Goal: Transaction & Acquisition: Purchase product/service

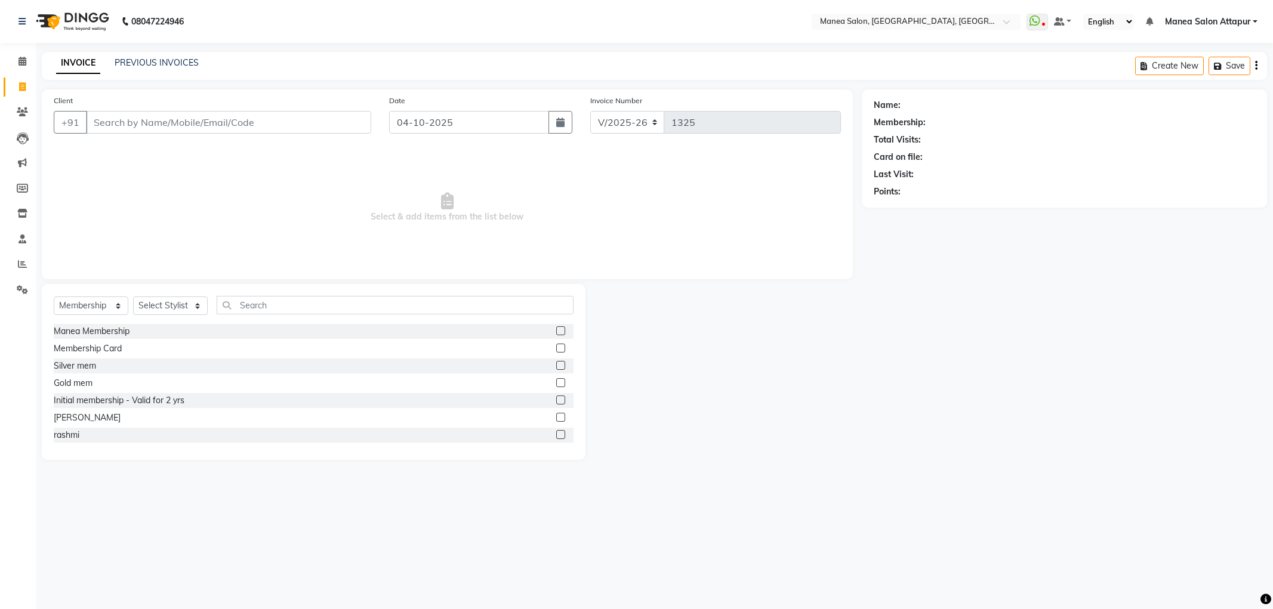
select select "6587"
click at [101, 307] on select "Select Service Product Membership Package Voucher Prepaid Gift Card" at bounding box center [91, 306] width 75 height 19
select select "service"
click at [54, 297] on select "Select Service Product Membership Package Voucher Prepaid Gift Card" at bounding box center [91, 306] width 75 height 19
click at [162, 303] on select "Select Stylist Aryan Ashok Devender Dasari Faizan Shaik Imran Padmja Rajee Salm…" at bounding box center [170, 306] width 75 height 19
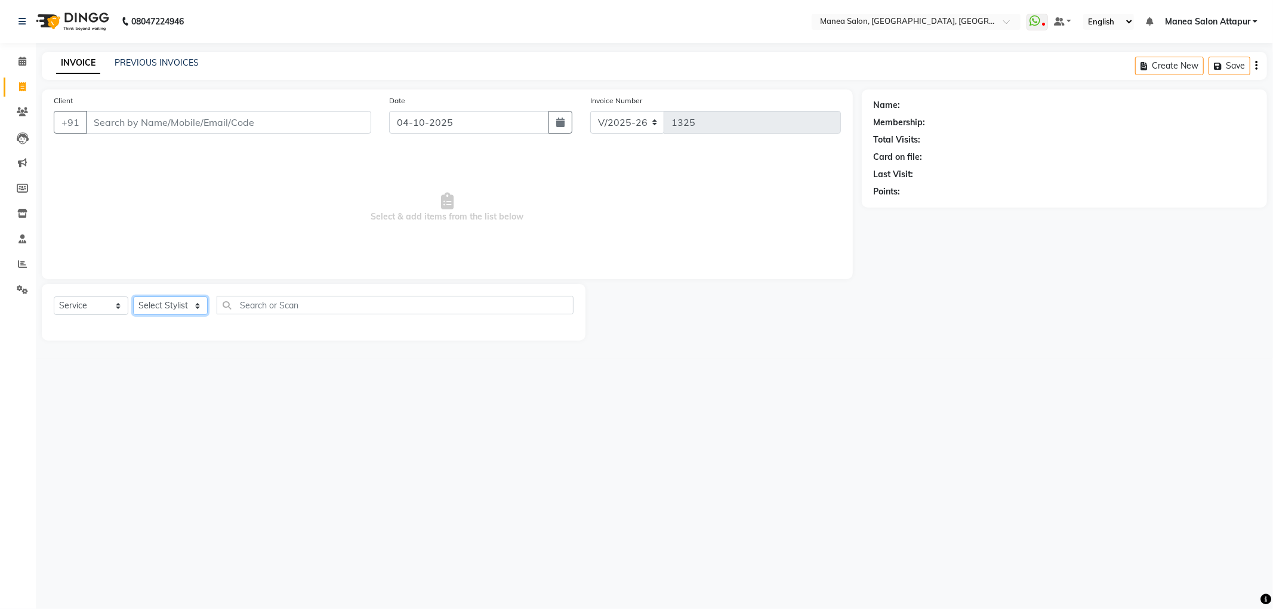
select select "51268"
click at [133, 297] on select "Select Stylist Aryan Ashok Devender Dasari Faizan Shaik Imran Padmja Rajee Salm…" at bounding box center [170, 306] width 75 height 19
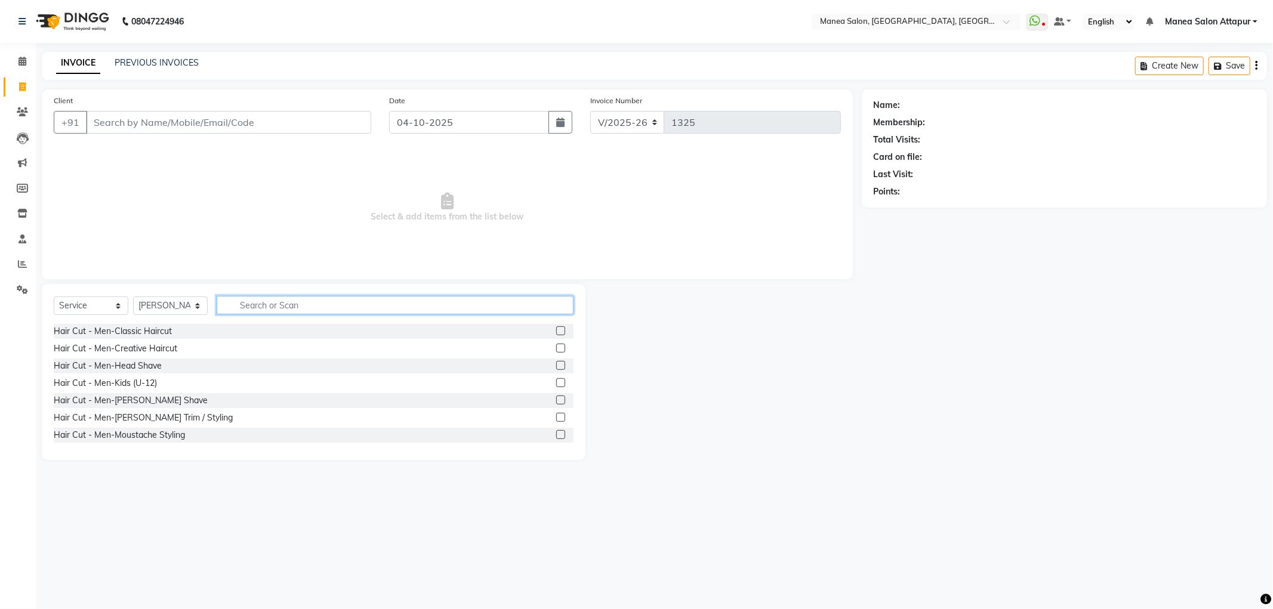
click at [284, 301] on input "text" at bounding box center [395, 305] width 357 height 19
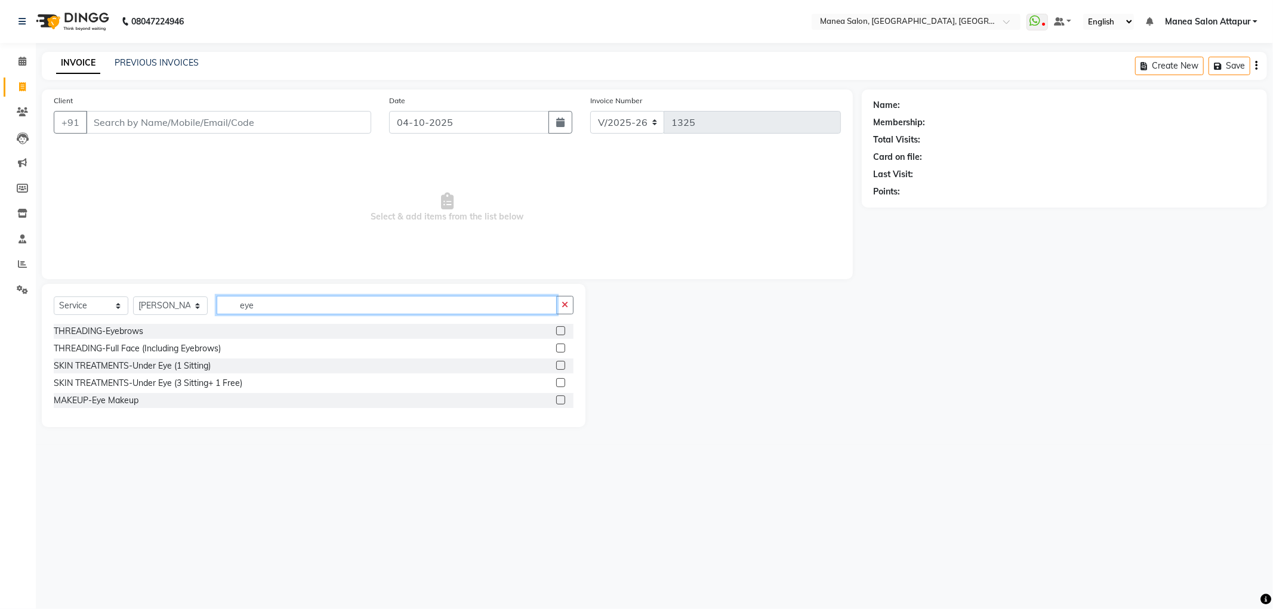
type input "eye"
click at [559, 349] on label at bounding box center [560, 348] width 9 height 9
click at [559, 349] on input "checkbox" at bounding box center [560, 349] width 8 height 8
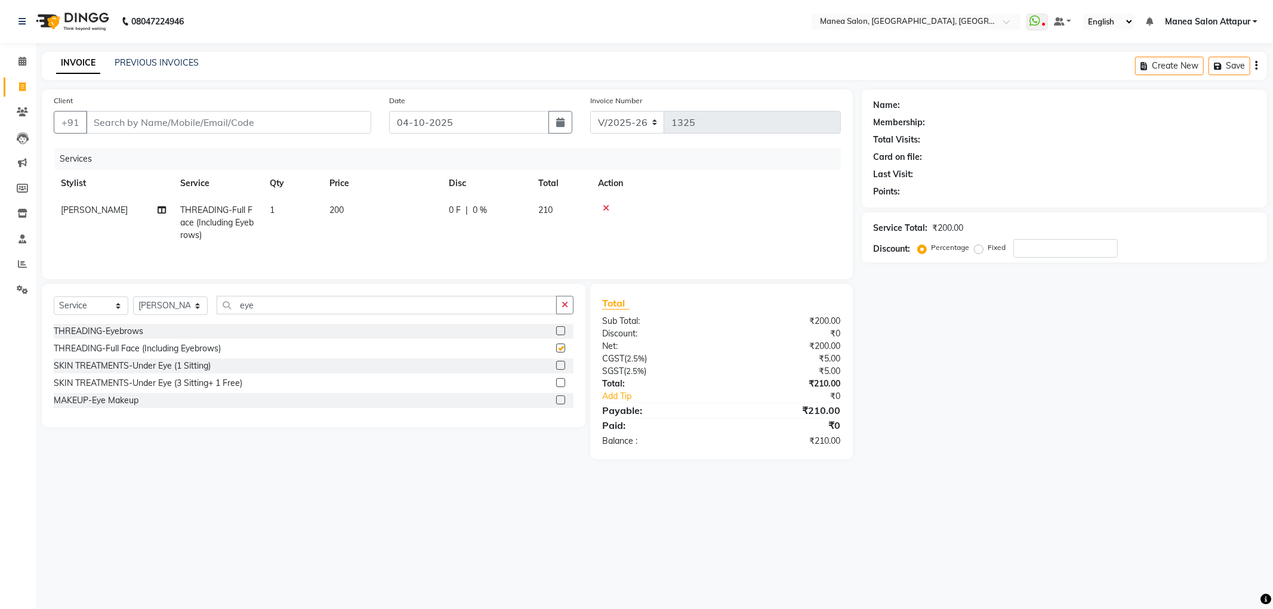
checkbox input "false"
click at [605, 204] on icon at bounding box center [606, 208] width 7 height 8
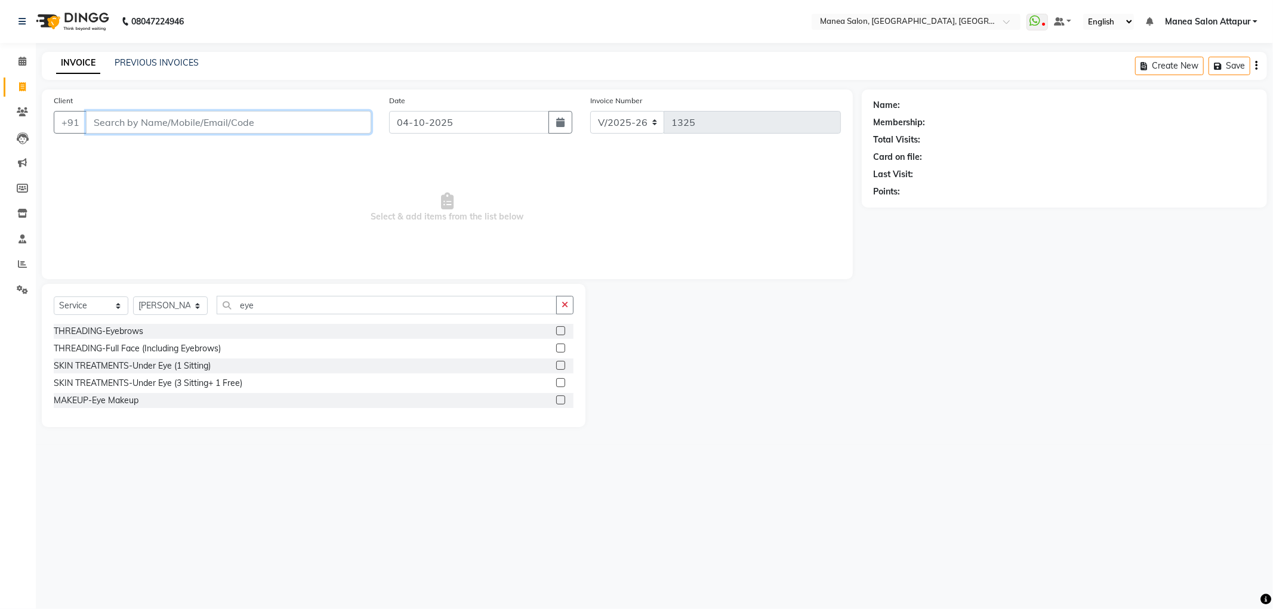
click at [243, 119] on input "Client" at bounding box center [228, 122] width 285 height 23
type input "9392254921"
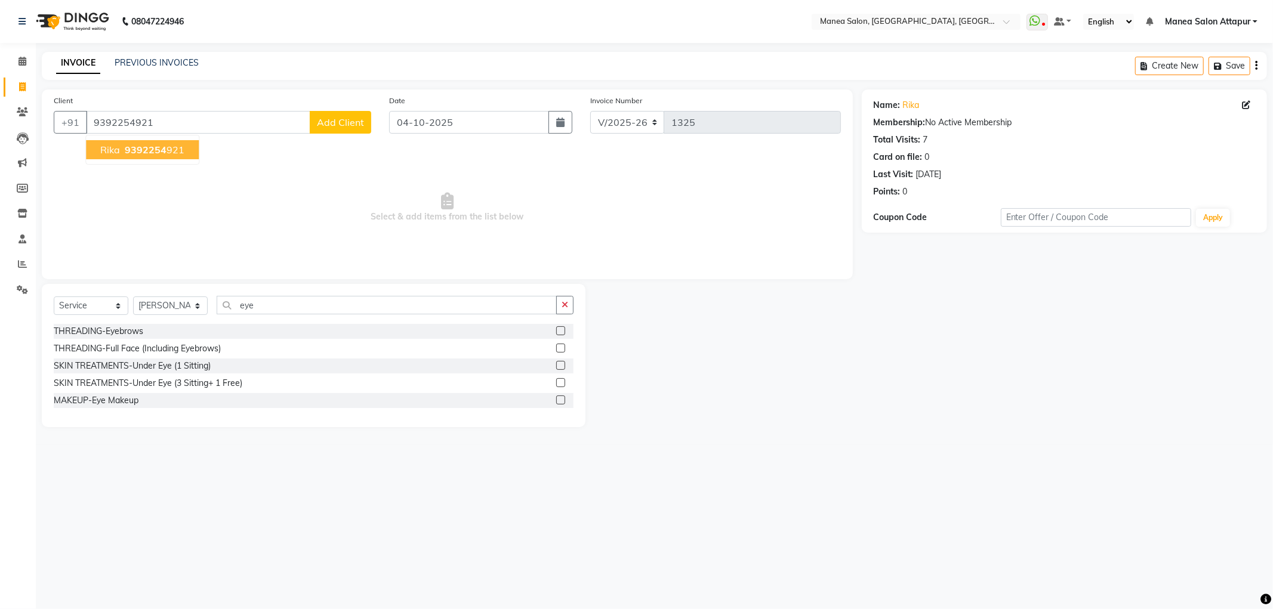
click at [132, 147] on span "9392254" at bounding box center [146, 150] width 42 height 12
click at [100, 306] on select "Select Service Product Membership Package Voucher Prepaid Gift Card" at bounding box center [91, 306] width 75 height 19
click at [54, 297] on select "Select Service Product Membership Package Voucher Prepaid Gift Card" at bounding box center [91, 306] width 75 height 19
click at [159, 303] on select "Select Stylist Aryan Ashok Devender Dasari Faizan Shaik Imran Padmja Rajee Salm…" at bounding box center [170, 306] width 75 height 19
select select "58090"
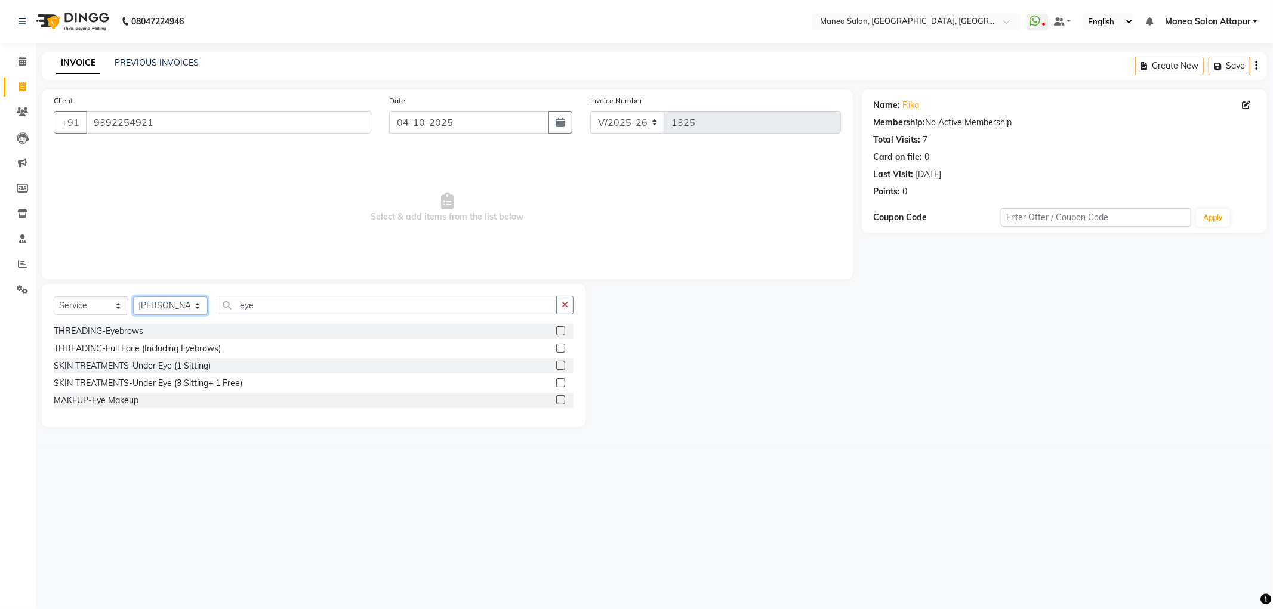
click at [133, 297] on select "Select Stylist Aryan Ashok Devender Dasari Faizan Shaik Imran Padmja Rajee Salm…" at bounding box center [170, 306] width 75 height 19
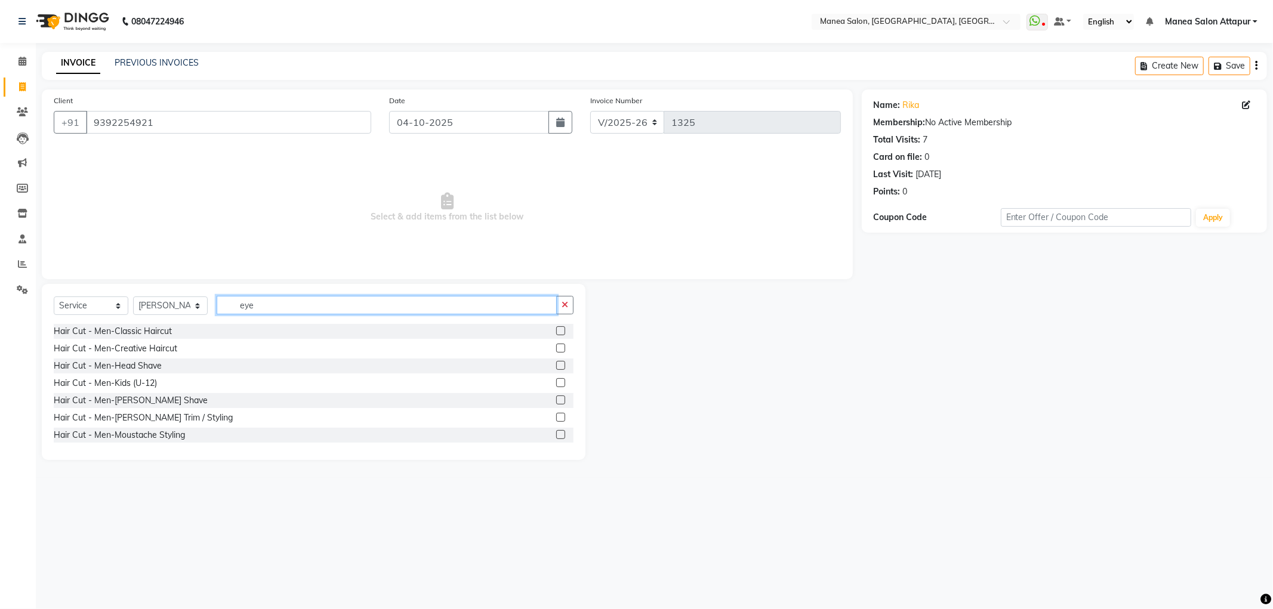
click at [301, 307] on input "eye" at bounding box center [387, 305] width 340 height 19
type input "ey"
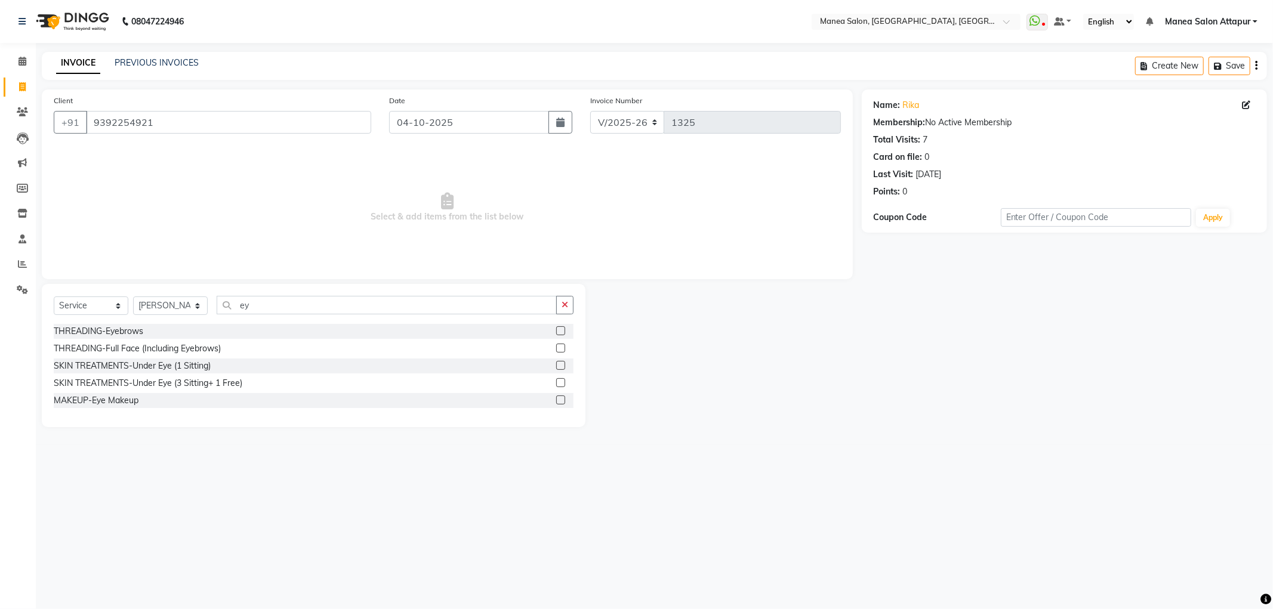
click at [559, 329] on label at bounding box center [560, 330] width 9 height 9
click at [559, 329] on input "checkbox" at bounding box center [560, 332] width 8 height 8
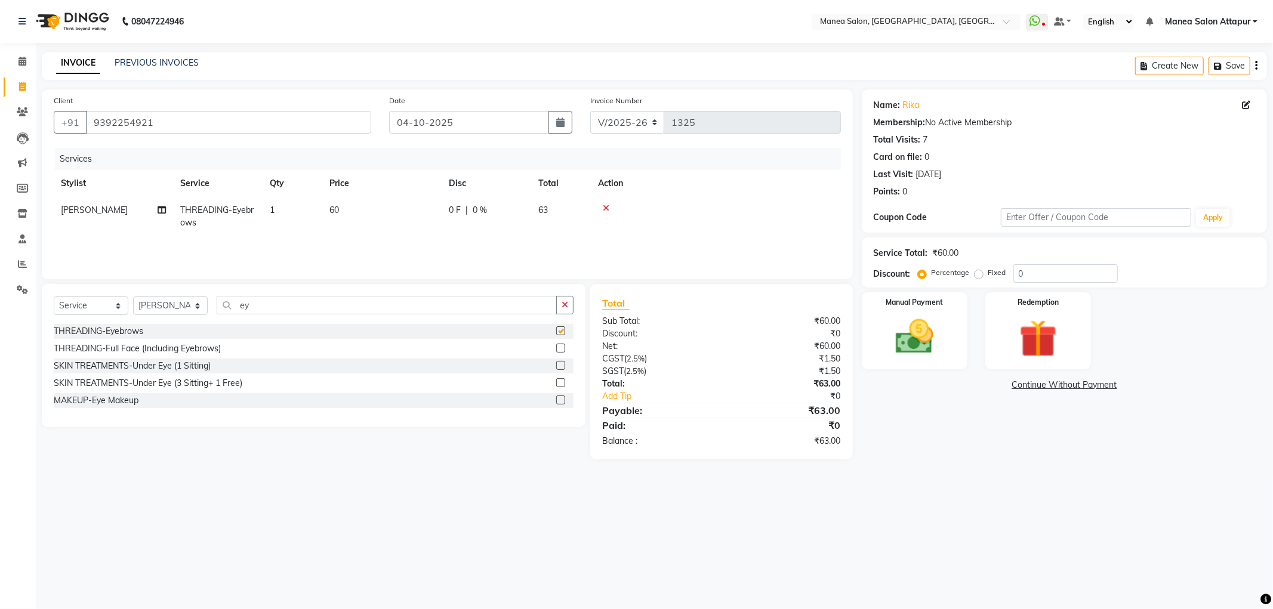
checkbox input "false"
click at [342, 285] on div "Select Service Product Membership Package Voucher Prepaid Gift Card Select Styl…" at bounding box center [314, 355] width 544 height 143
click at [342, 304] on input "ey" at bounding box center [387, 305] width 340 height 19
type input "e"
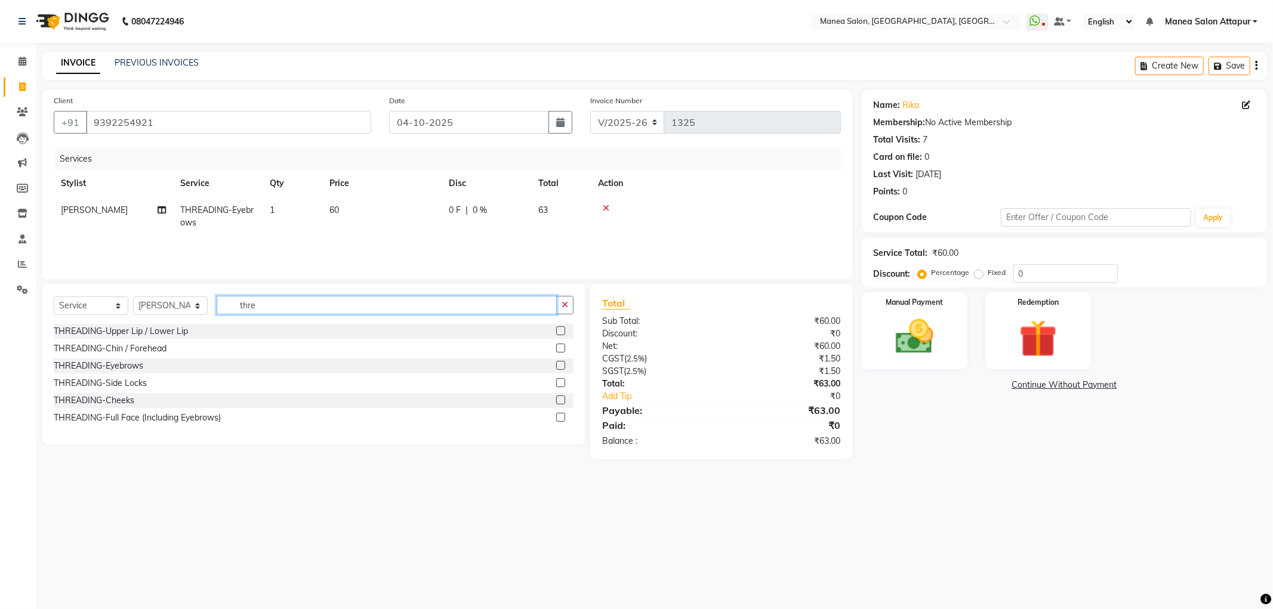
type input "thre"
click at [556, 350] on label at bounding box center [560, 348] width 9 height 9
click at [556, 350] on input "checkbox" at bounding box center [560, 349] width 8 height 8
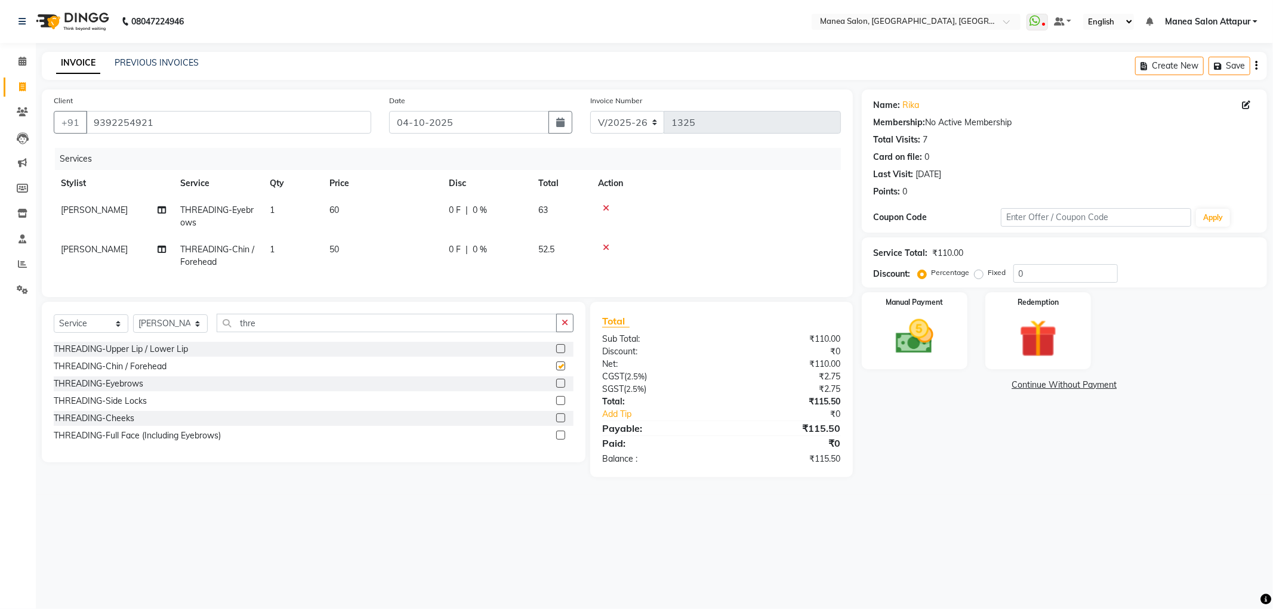
checkbox input "false"
click at [1045, 278] on input "0" at bounding box center [1066, 273] width 104 height 19
type input "2"
click at [981, 468] on div "Name: Rika Membership: No Active Membership Total Visits: 7 Card on file: 0 Las…" at bounding box center [1069, 284] width 414 height 388
click at [1028, 273] on input "2" at bounding box center [1066, 273] width 104 height 19
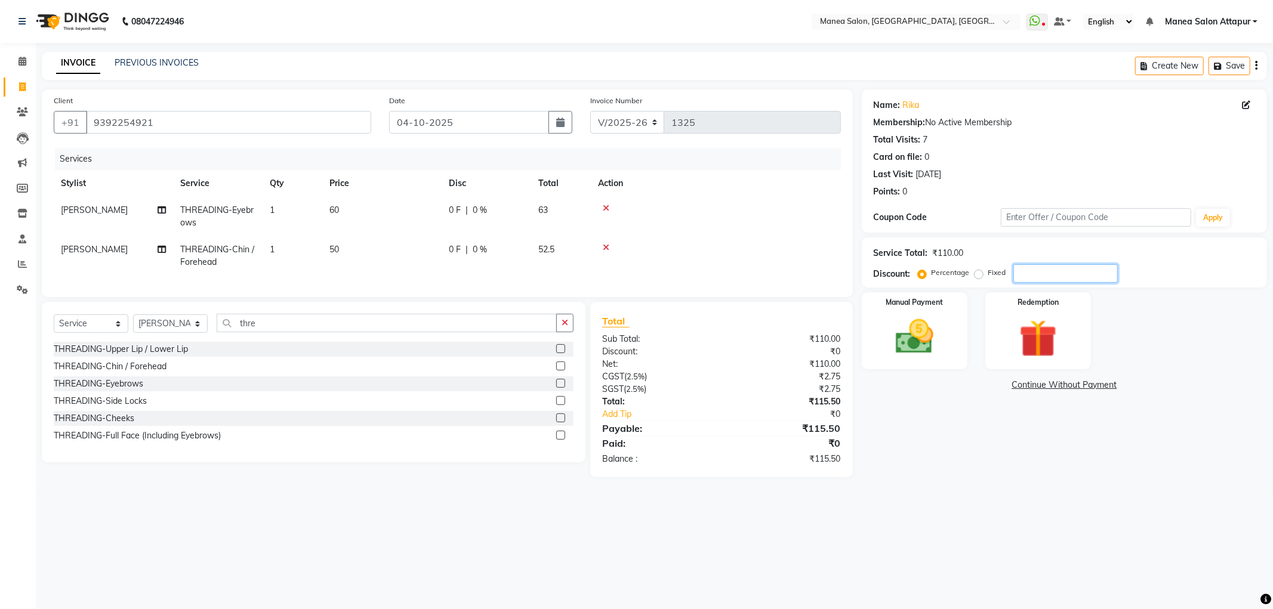
type input "5"
click at [1043, 273] on input "5" at bounding box center [1066, 273] width 104 height 19
type input "8"
type input "7"
click at [1039, 272] on input "7" at bounding box center [1066, 273] width 104 height 19
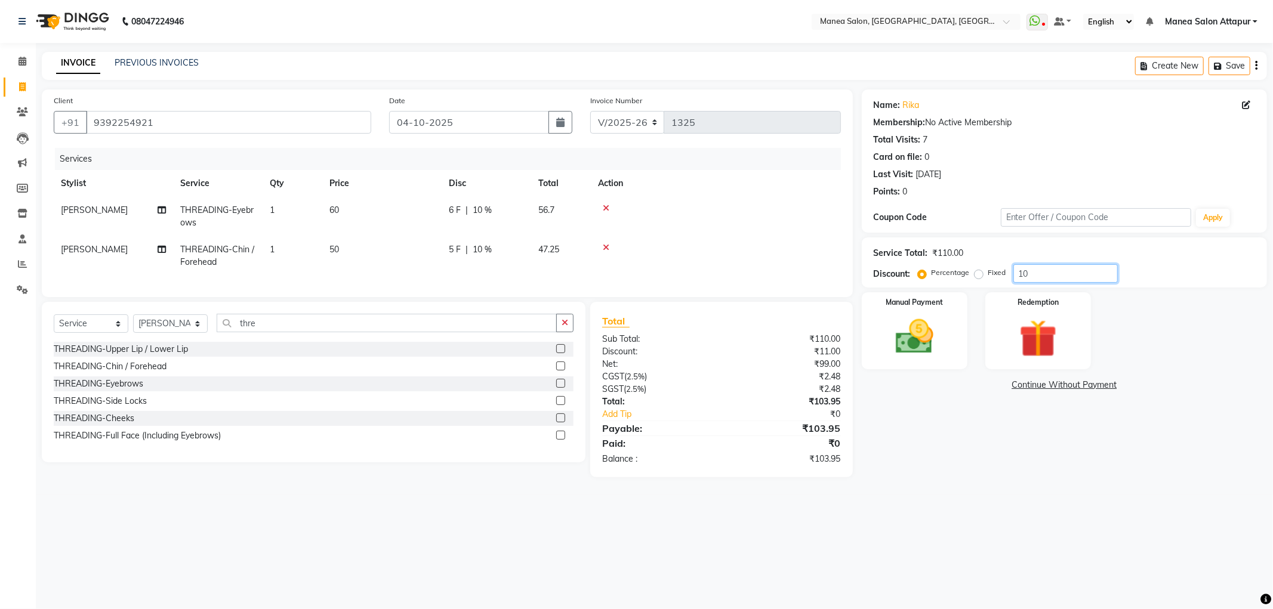
type input "10"
click at [927, 516] on div "08047224946 Select Location × Manea Salon, Attapur, Hyderabad. WhatsApp Status …" at bounding box center [636, 304] width 1273 height 609
click at [926, 319] on img at bounding box center [915, 337] width 64 height 45
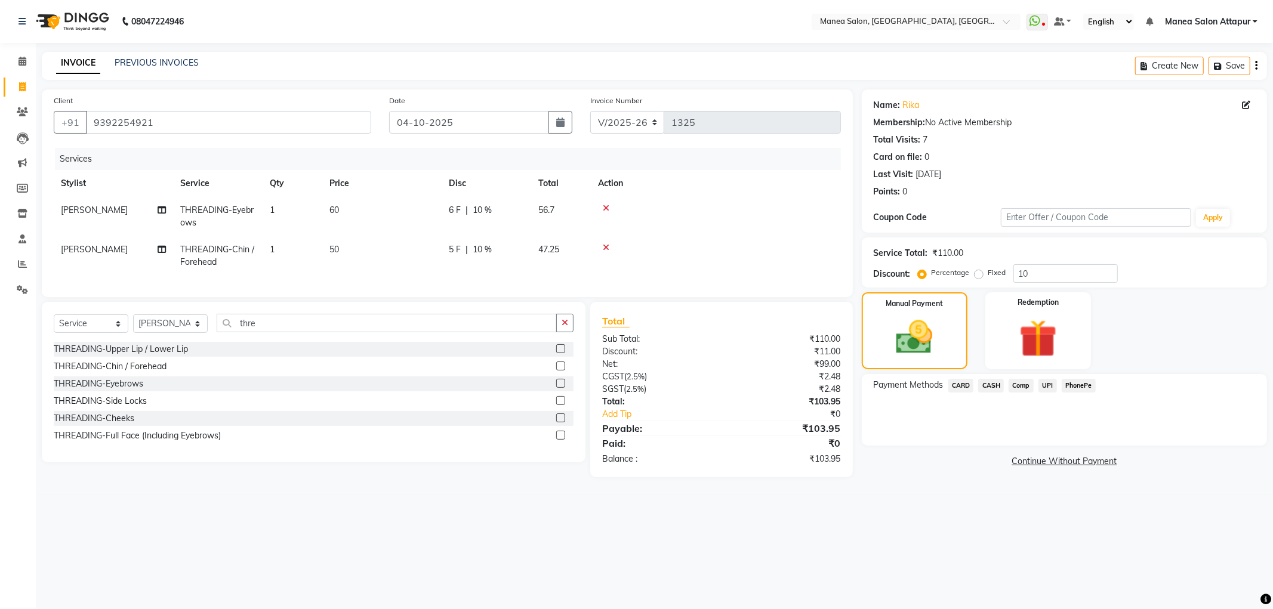
click at [991, 380] on span "CASH" at bounding box center [991, 386] width 26 height 14
click at [1027, 455] on button "Add Payment" at bounding box center [1131, 449] width 248 height 19
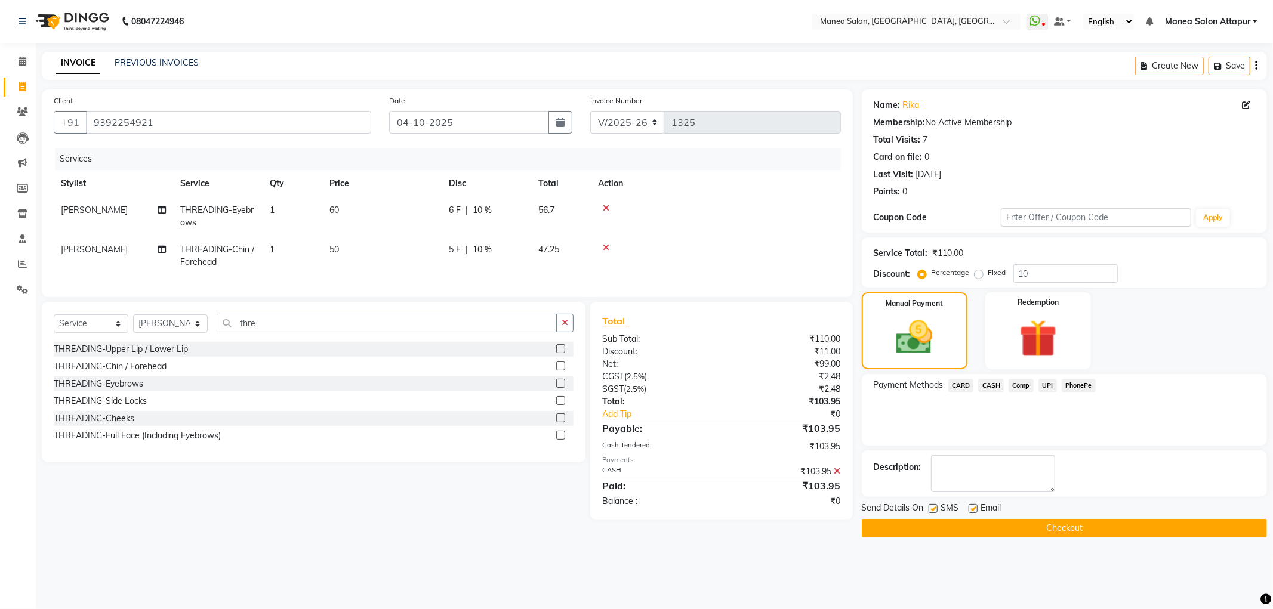
click at [994, 535] on button "Checkout" at bounding box center [1064, 528] width 405 height 19
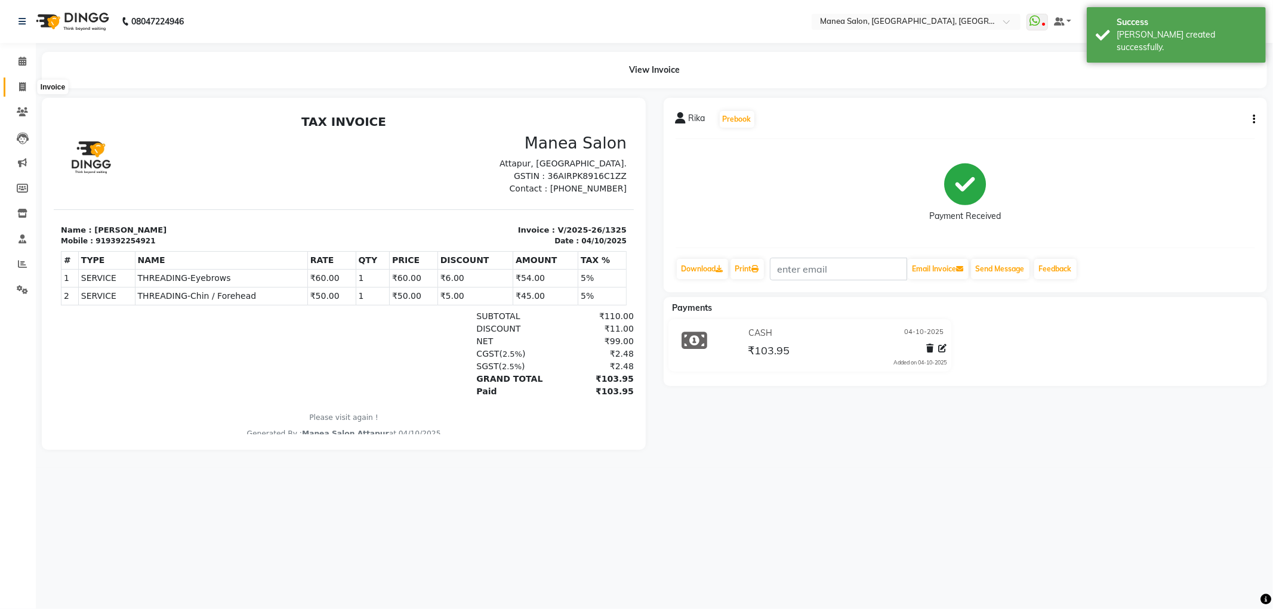
click at [30, 90] on span at bounding box center [22, 88] width 21 height 14
select select "6587"
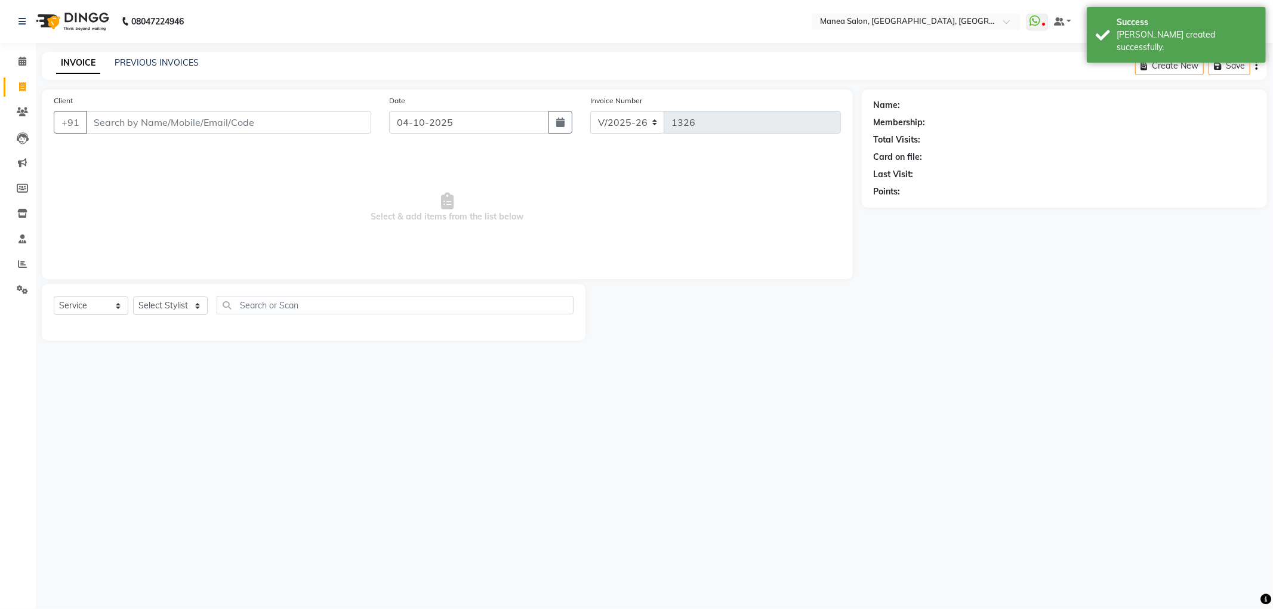
select select "membership"
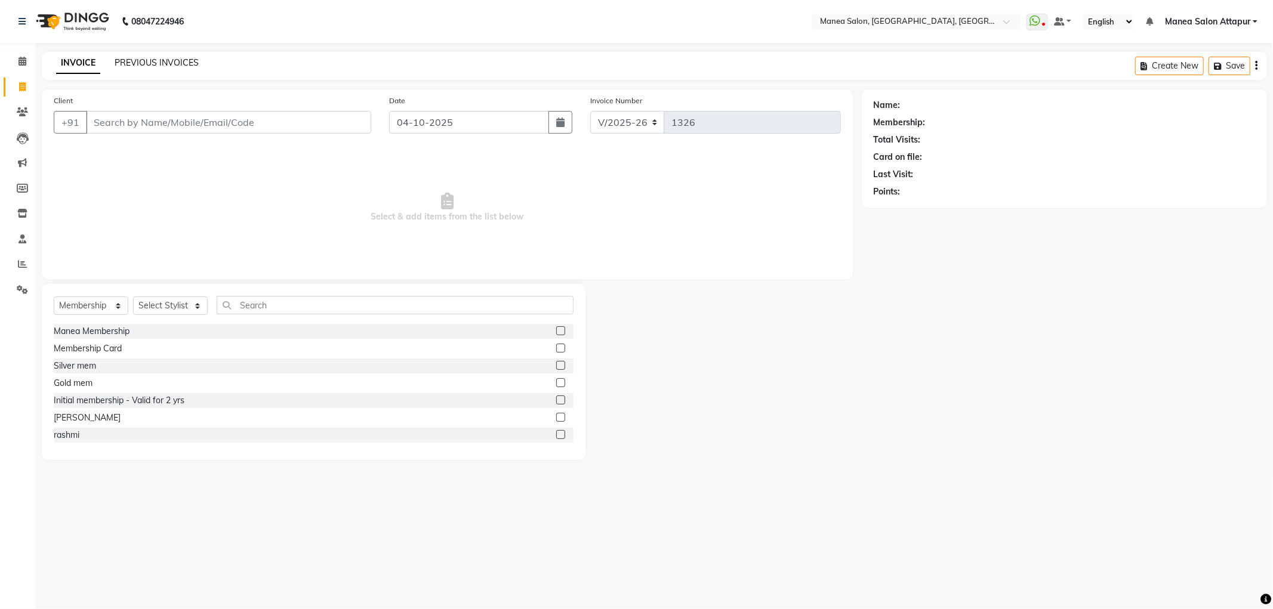
click at [168, 60] on link "PREVIOUS INVOICES" at bounding box center [157, 62] width 84 height 11
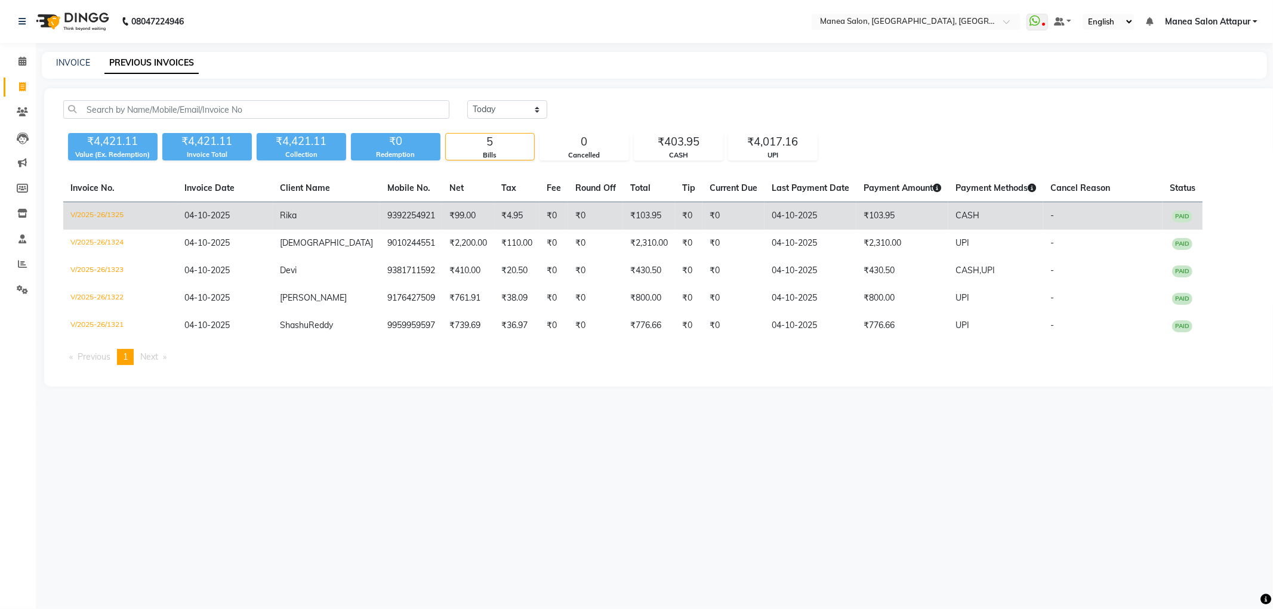
click at [314, 211] on td "Rika" at bounding box center [326, 216] width 107 height 28
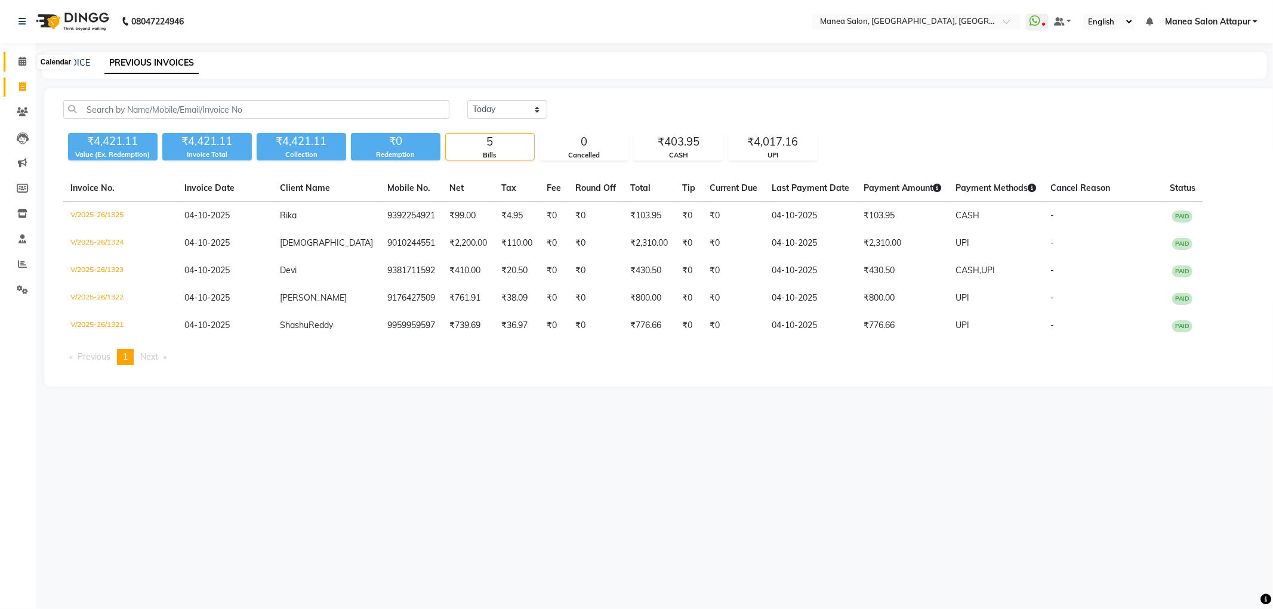
click at [20, 58] on icon at bounding box center [23, 61] width 8 height 9
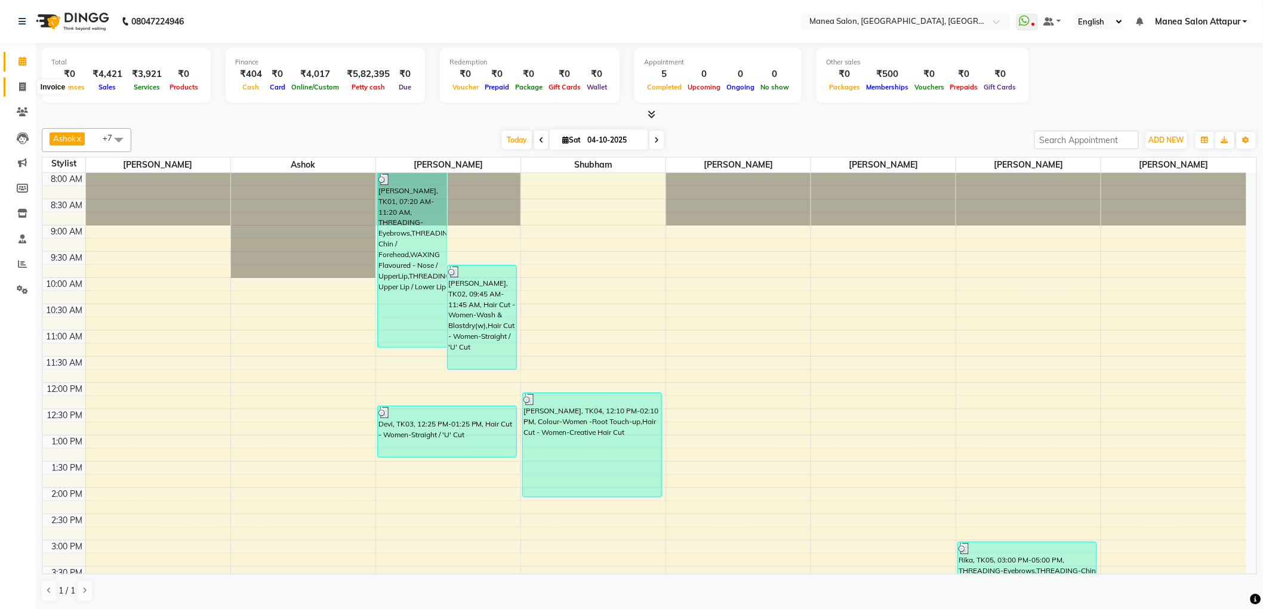
click at [22, 85] on icon at bounding box center [22, 86] width 7 height 9
select select "service"
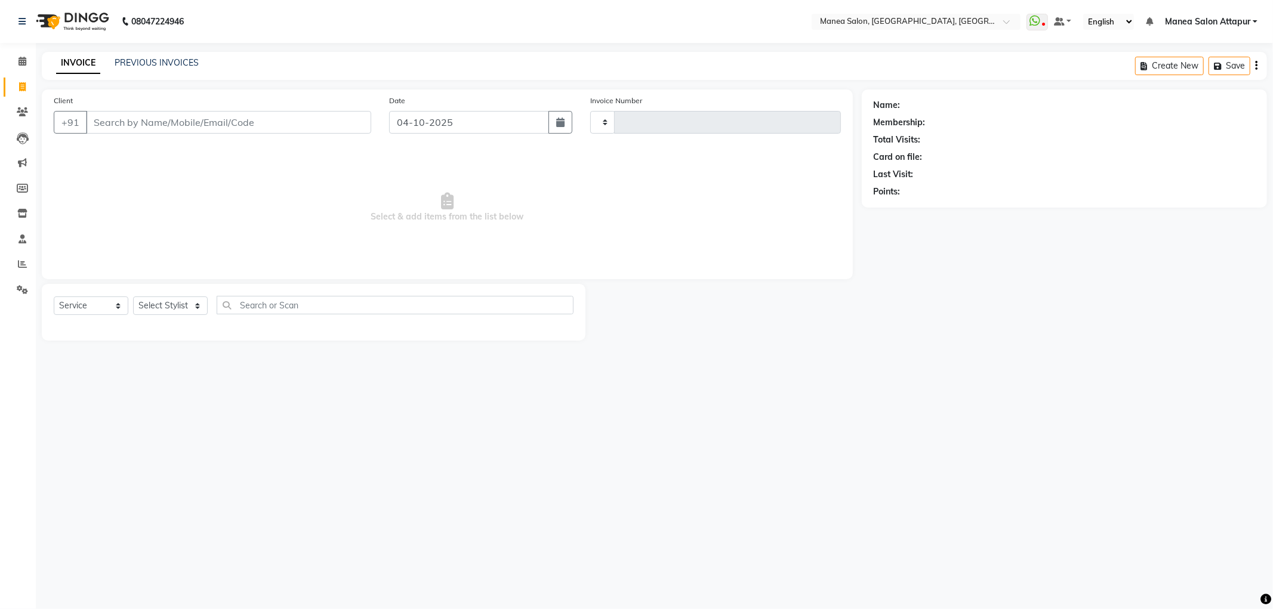
type input "1326"
select select "6587"
select select "membership"
click at [21, 239] on icon at bounding box center [23, 239] width 8 height 9
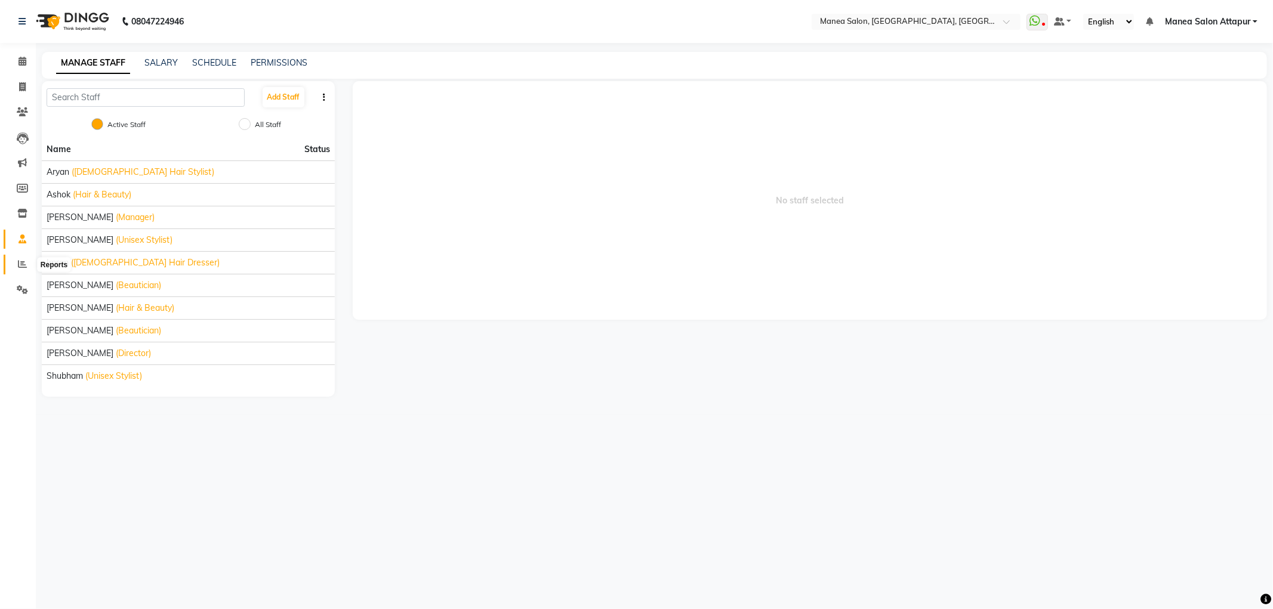
click at [26, 259] on span at bounding box center [22, 265] width 21 height 14
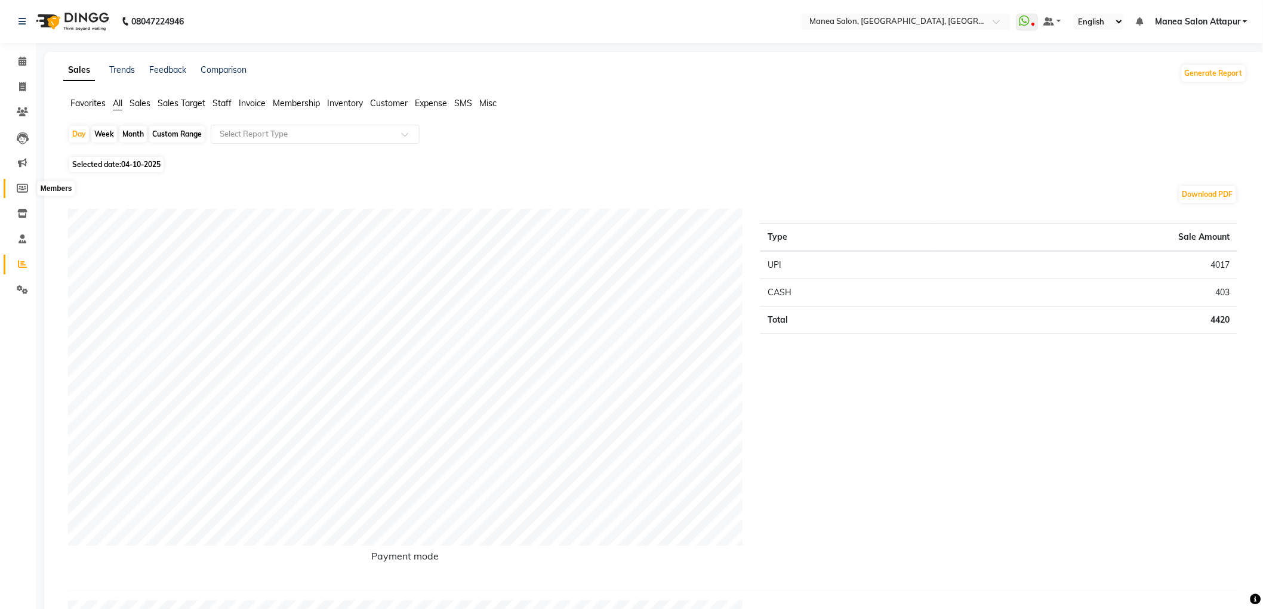
click at [24, 187] on icon at bounding box center [22, 188] width 11 height 9
select select
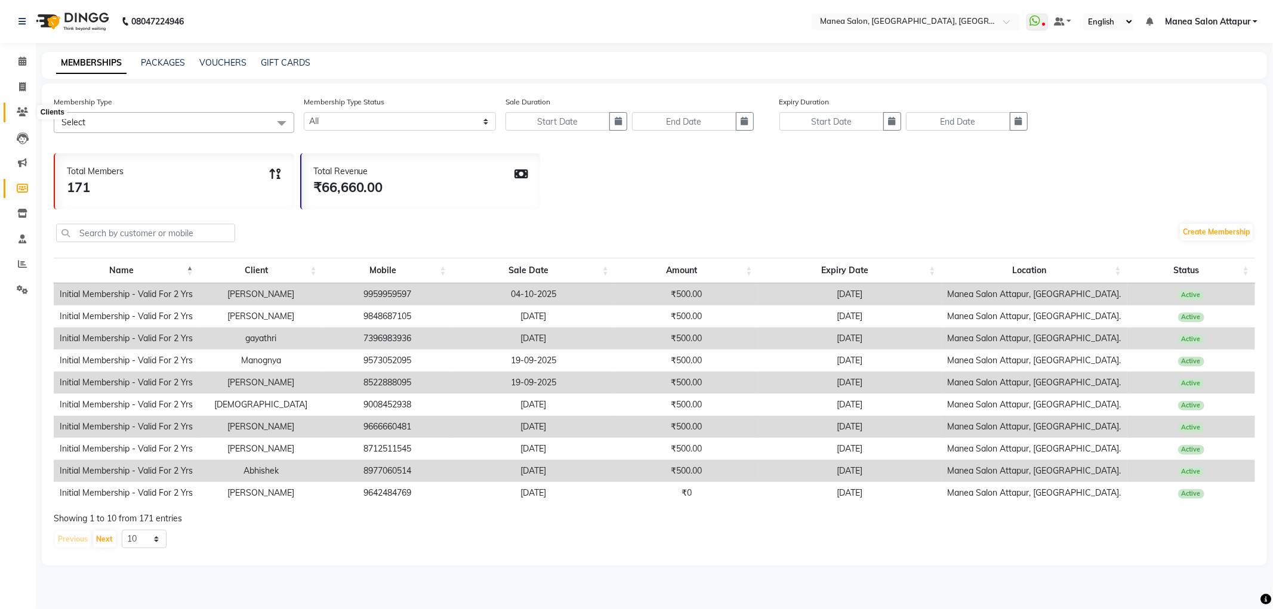
click at [23, 109] on icon at bounding box center [22, 111] width 11 height 9
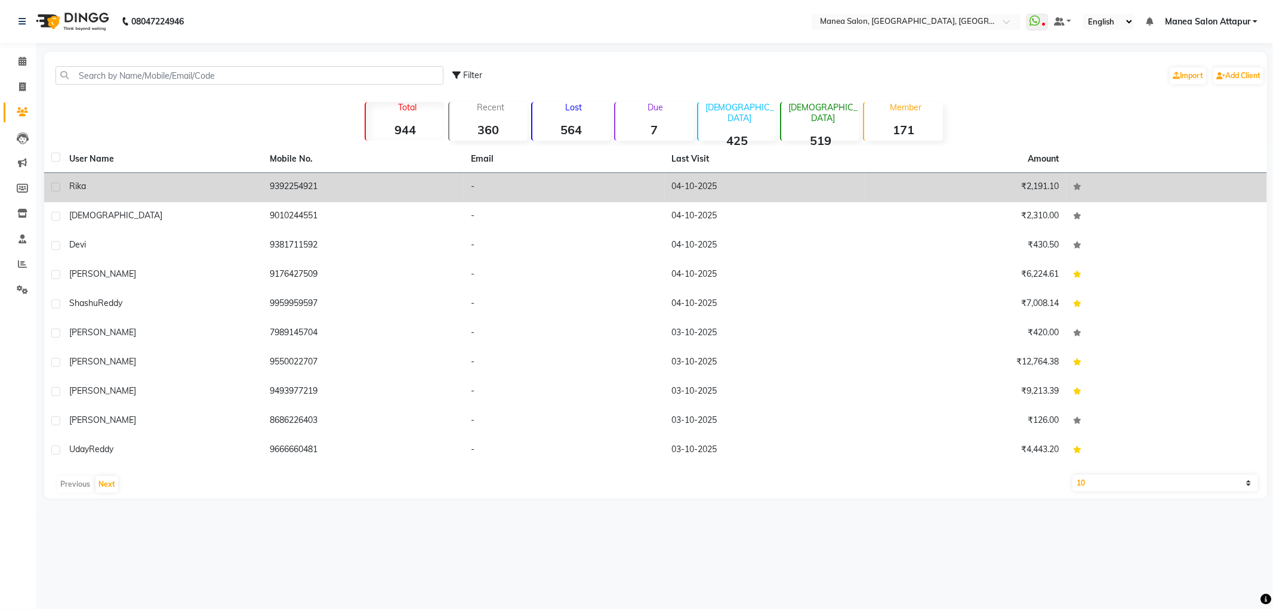
click at [103, 183] on div "Rika" at bounding box center [162, 186] width 187 height 13
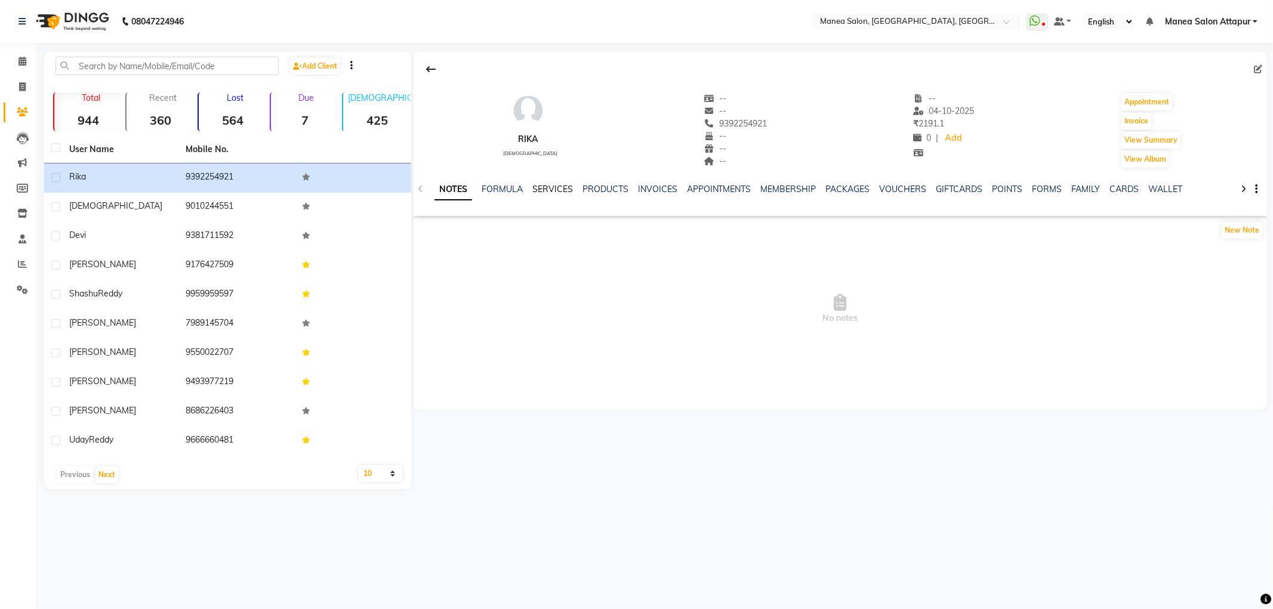
click at [560, 191] on link "SERVICES" at bounding box center [552, 189] width 41 height 11
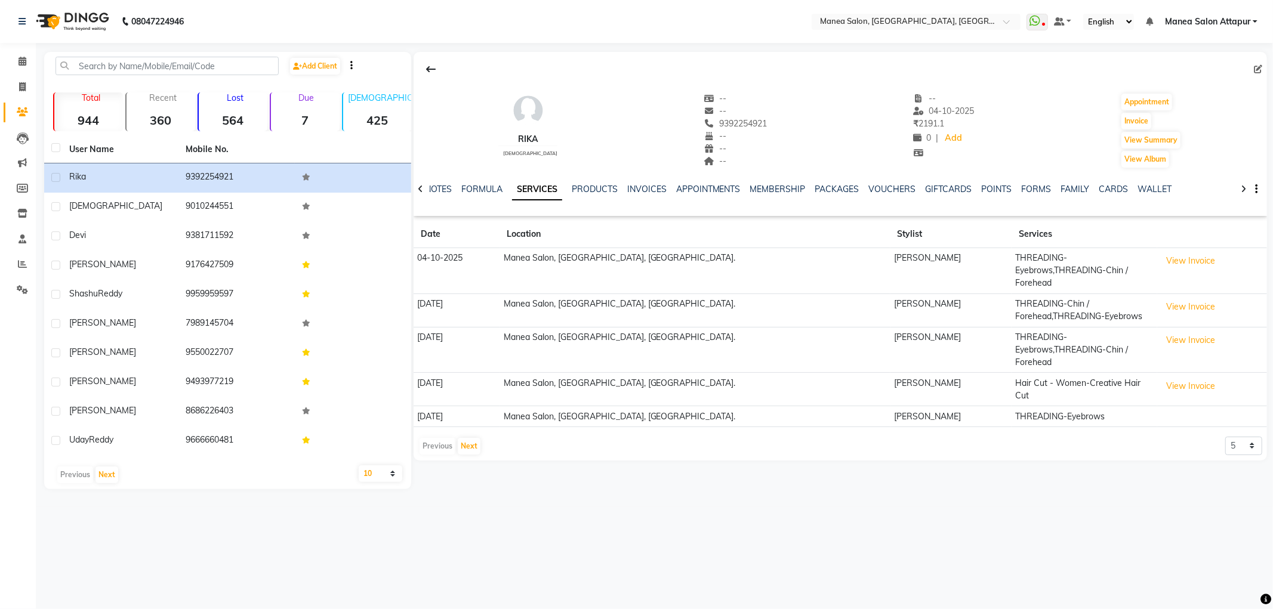
click at [740, 299] on td "Manea Salon, [GEOGRAPHIC_DATA], [GEOGRAPHIC_DATA]." at bounding box center [695, 310] width 390 height 33
click at [740, 300] on td "Manea Salon, [GEOGRAPHIC_DATA], [GEOGRAPHIC_DATA]." at bounding box center [695, 310] width 390 height 33
click at [1012, 301] on td "THREADING-Chin / Forehead,THREADING-Eyebrows" at bounding box center [1085, 310] width 146 height 33
click at [1162, 298] on button "View Invoice" at bounding box center [1192, 307] width 60 height 19
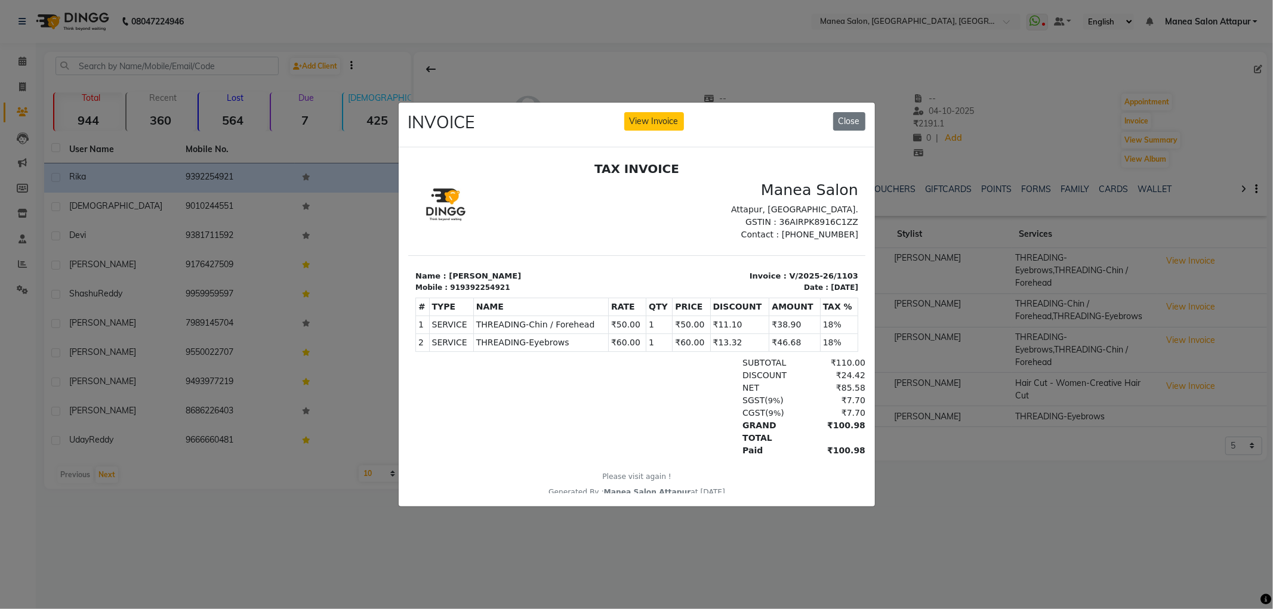
click at [748, 64] on ngb-modal-window "INVOICE View Invoice Close" at bounding box center [636, 304] width 1273 height 609
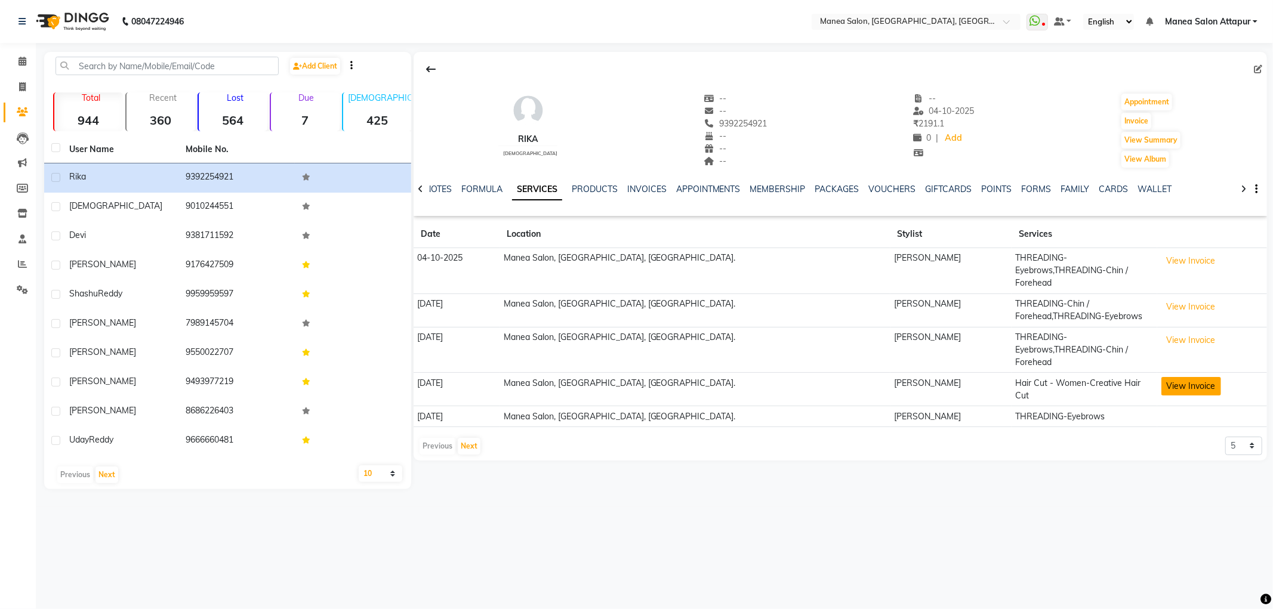
click at [1162, 377] on button "View Invoice" at bounding box center [1192, 386] width 60 height 19
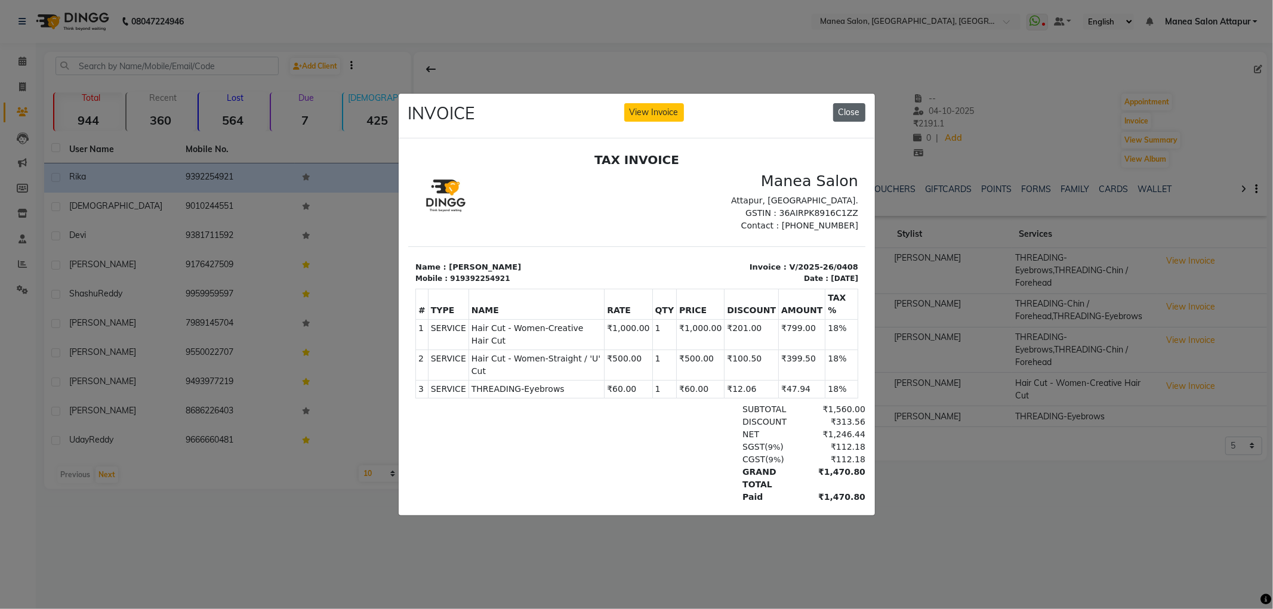
click at [843, 106] on button "Close" at bounding box center [849, 112] width 32 height 19
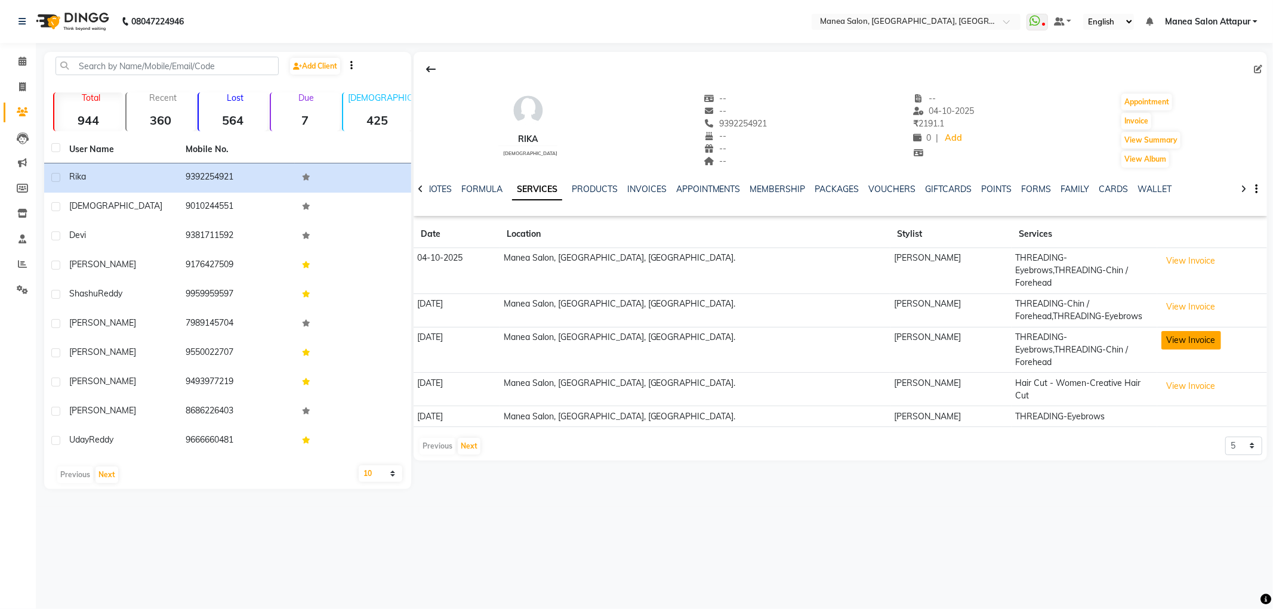
click at [1168, 331] on button "View Invoice" at bounding box center [1192, 340] width 60 height 19
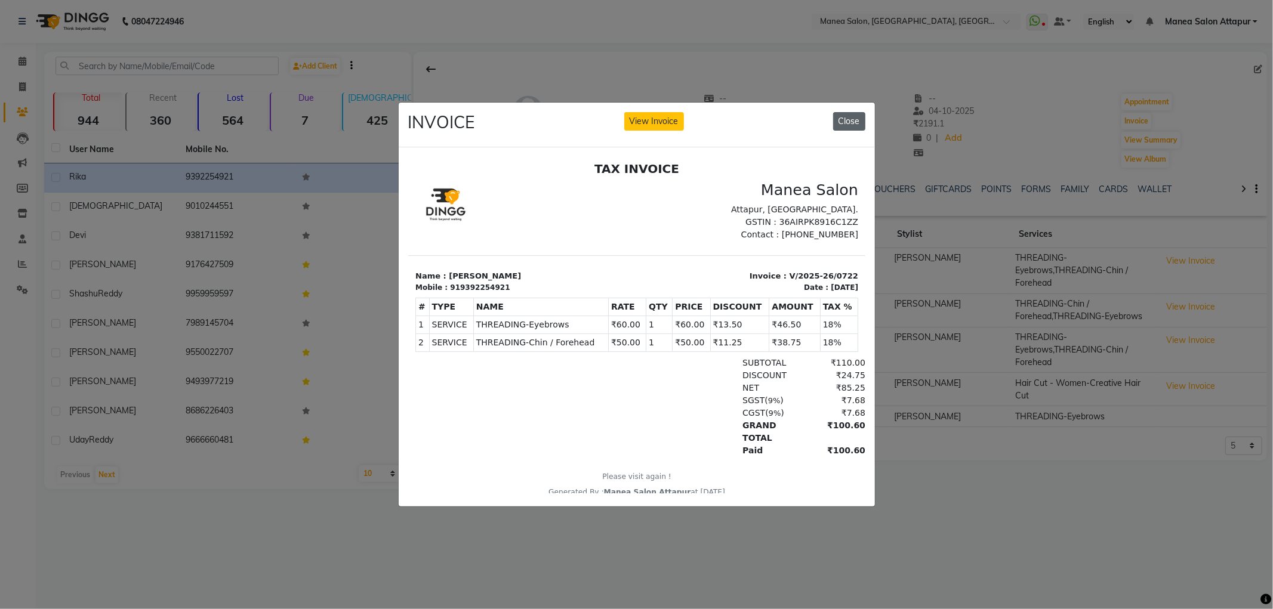
click at [854, 112] on button "Close" at bounding box center [849, 121] width 32 height 19
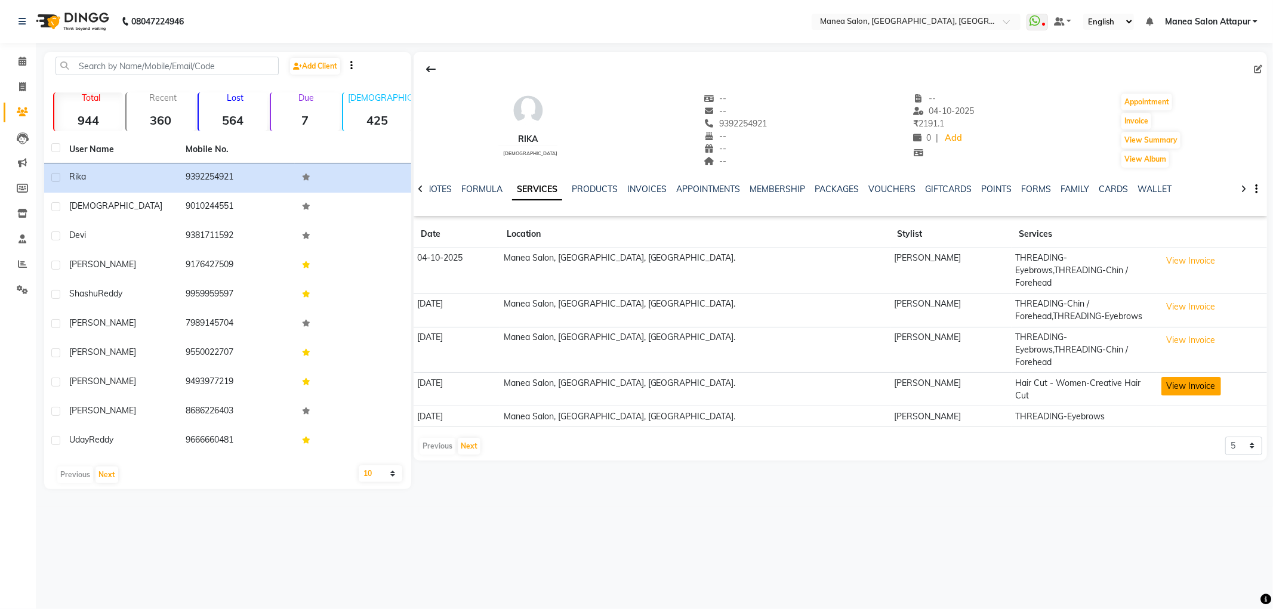
click at [1162, 377] on button "View Invoice" at bounding box center [1192, 386] width 60 height 19
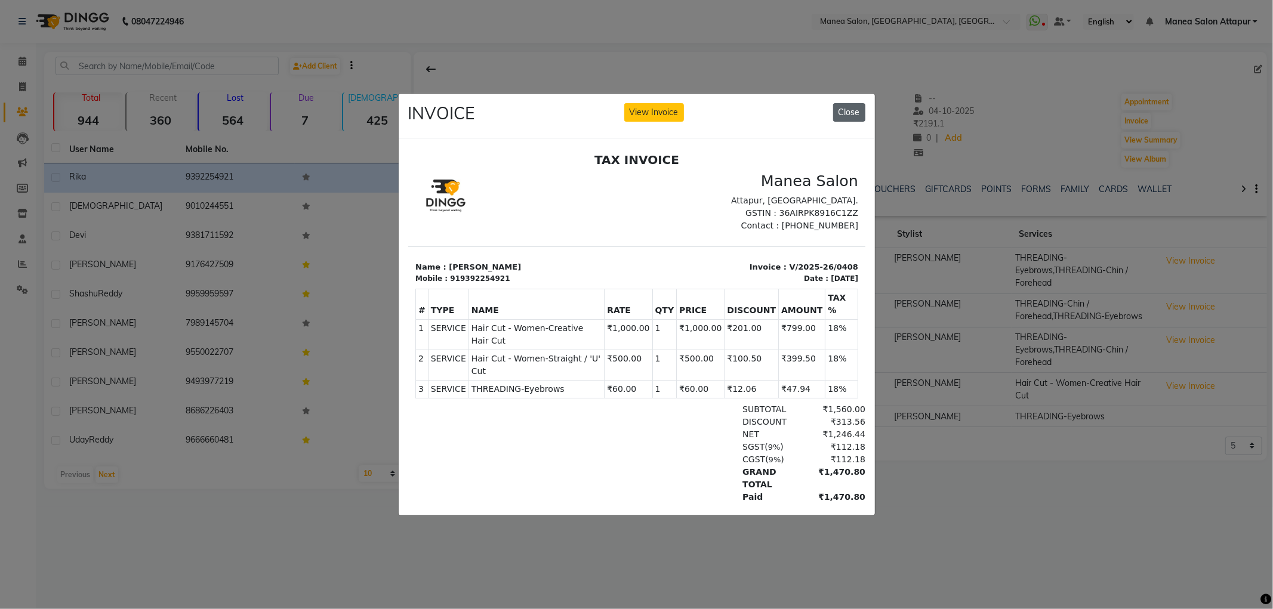
click at [846, 106] on button "Close" at bounding box center [849, 112] width 32 height 19
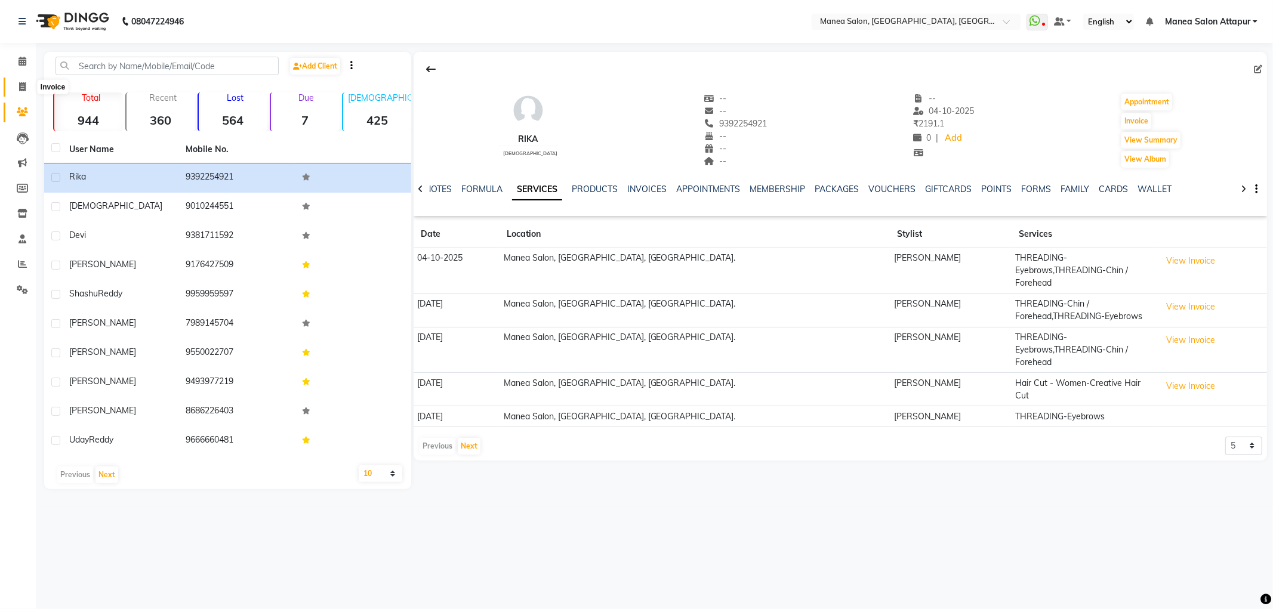
click at [22, 84] on icon at bounding box center [22, 86] width 7 height 9
select select "6587"
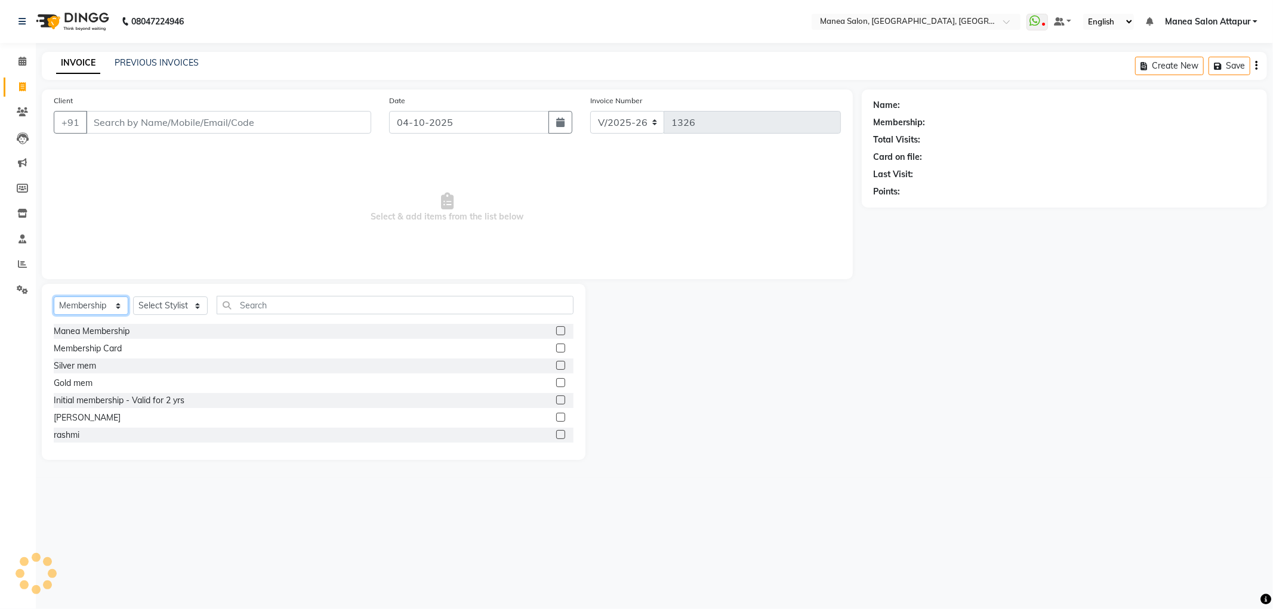
click at [75, 303] on select "Select Service Product Membership Package Voucher Prepaid Gift Card" at bounding box center [91, 306] width 75 height 19
select select "service"
click at [54, 297] on select "Select Service Product Membership Package Voucher Prepaid Gift Card" at bounding box center [91, 306] width 75 height 19
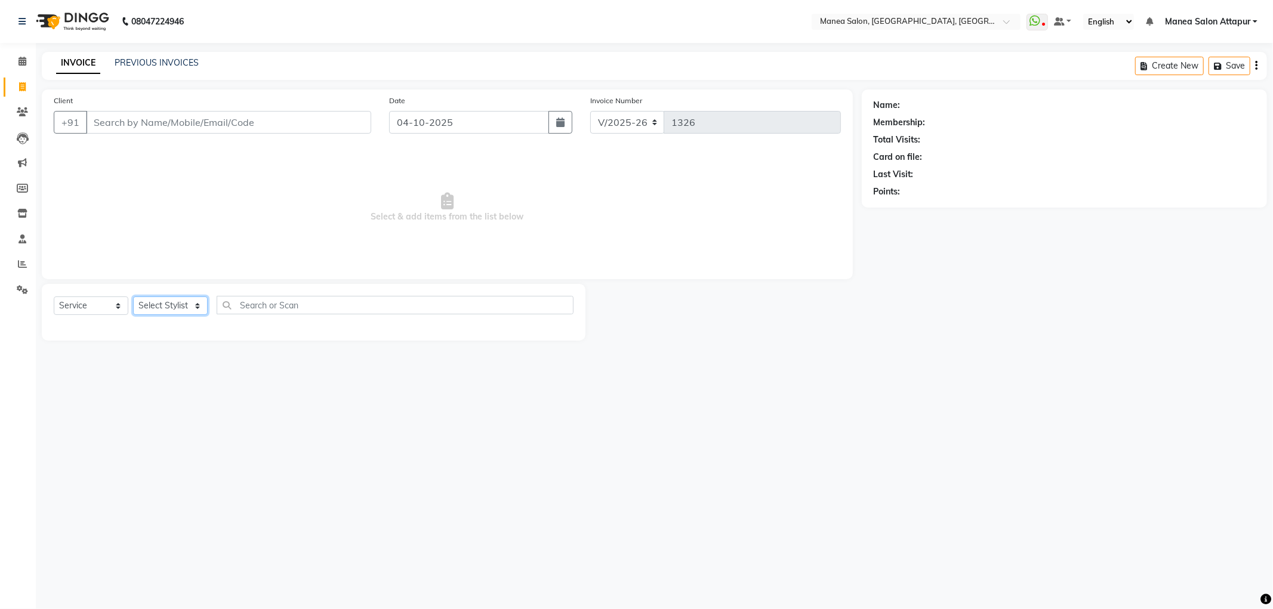
click at [171, 303] on select "Select Stylist Aryan Ashok Devender Dasari Faizan Shaik Imran Padmja Rajee Salm…" at bounding box center [170, 306] width 75 height 19
select select "84082"
click at [133, 297] on select "Select Stylist Aryan Ashok Devender Dasari Faizan Shaik Imran Padmja Rajee Salm…" at bounding box center [170, 306] width 75 height 19
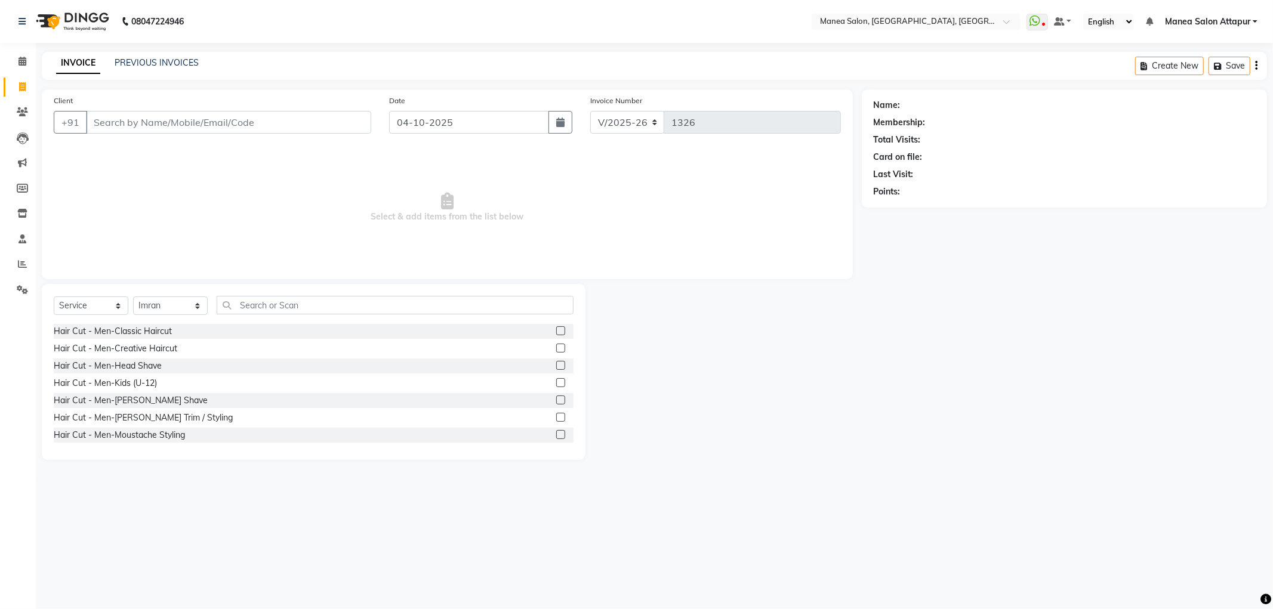
click at [556, 418] on label at bounding box center [560, 417] width 9 height 9
click at [556, 418] on input "checkbox" at bounding box center [560, 418] width 8 height 8
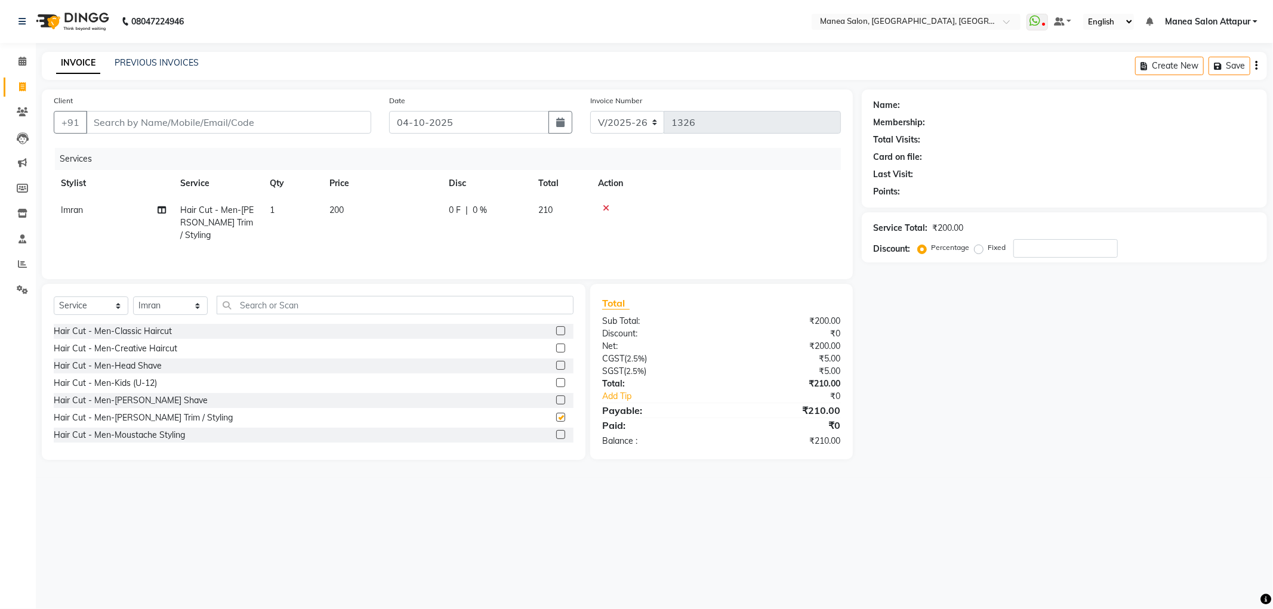
checkbox input "false"
click at [170, 122] on input "Client" at bounding box center [228, 122] width 285 height 23
type input "8"
type input "0"
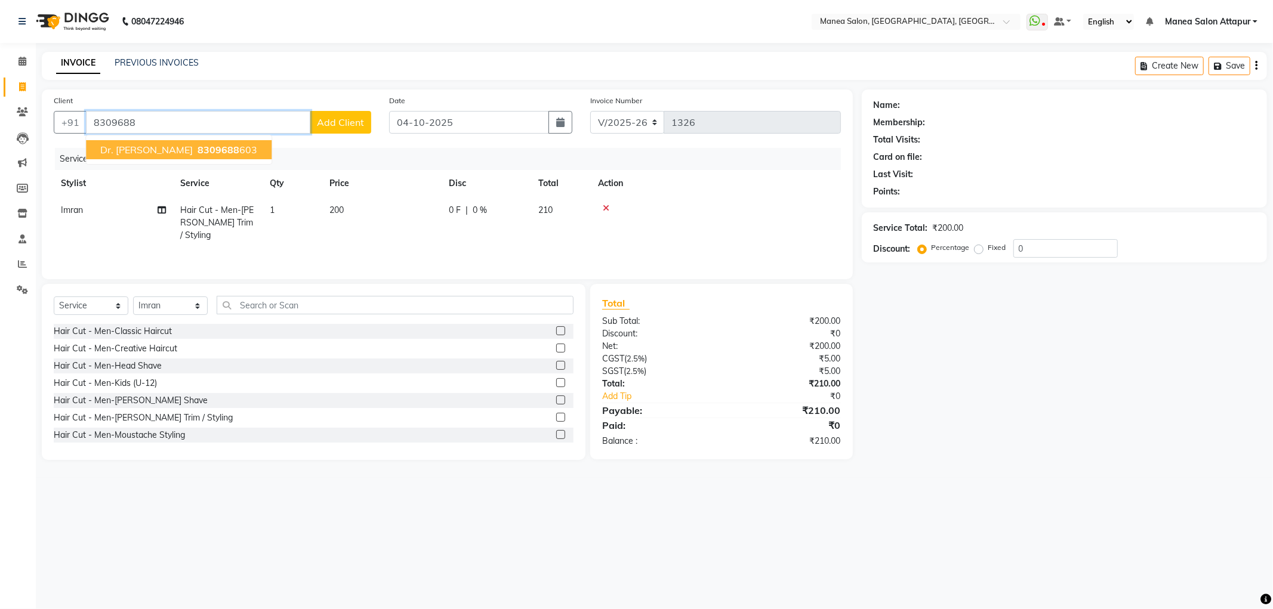
click at [164, 153] on span "Dr. Prashanth Reddy" at bounding box center [146, 150] width 93 height 12
type input "8309688603"
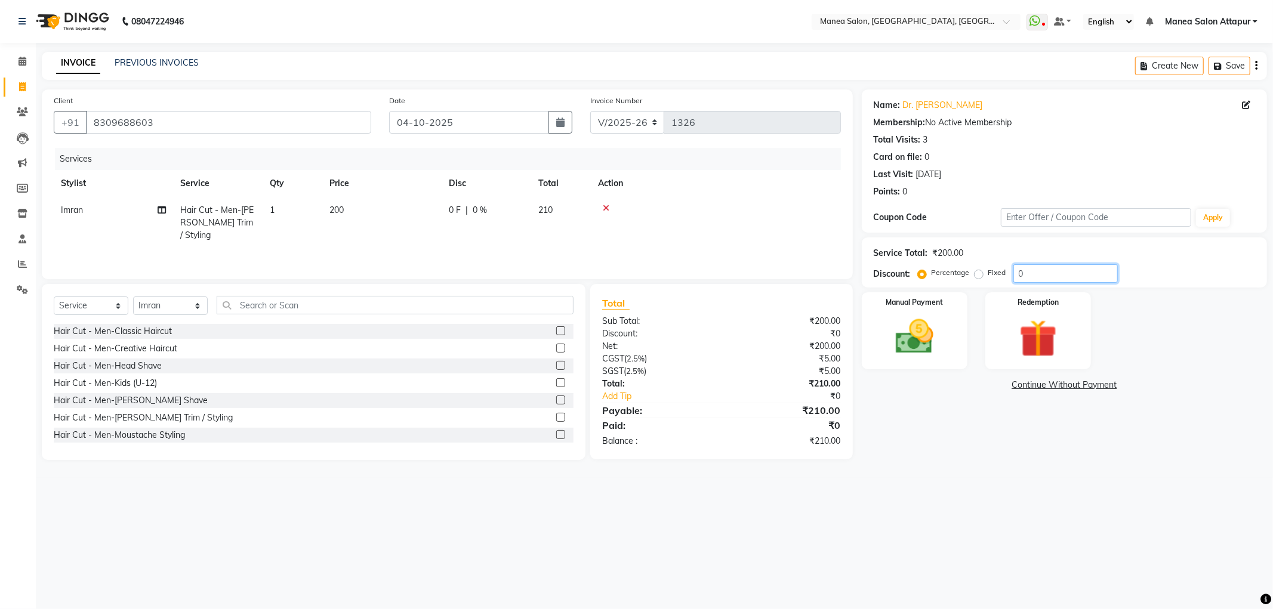
click at [1040, 272] on input "0" at bounding box center [1066, 273] width 104 height 19
click at [1073, 271] on input "015" at bounding box center [1066, 273] width 104 height 19
type input "0"
click at [936, 325] on img at bounding box center [915, 337] width 64 height 45
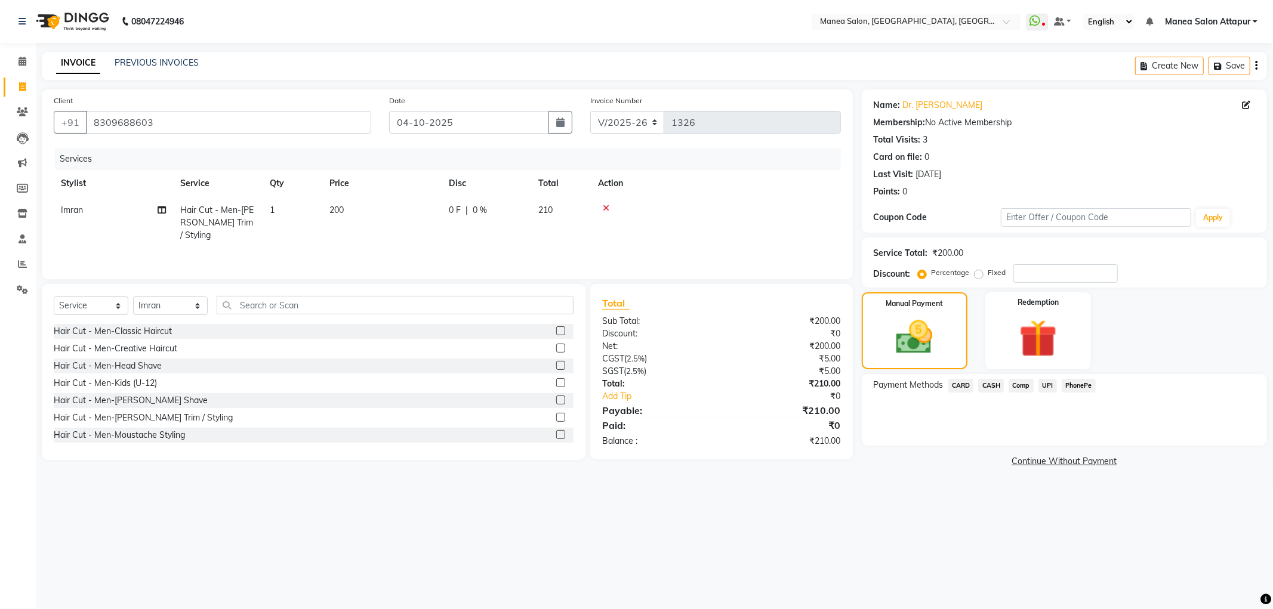
click at [1048, 383] on span "UPI" at bounding box center [1048, 386] width 19 height 14
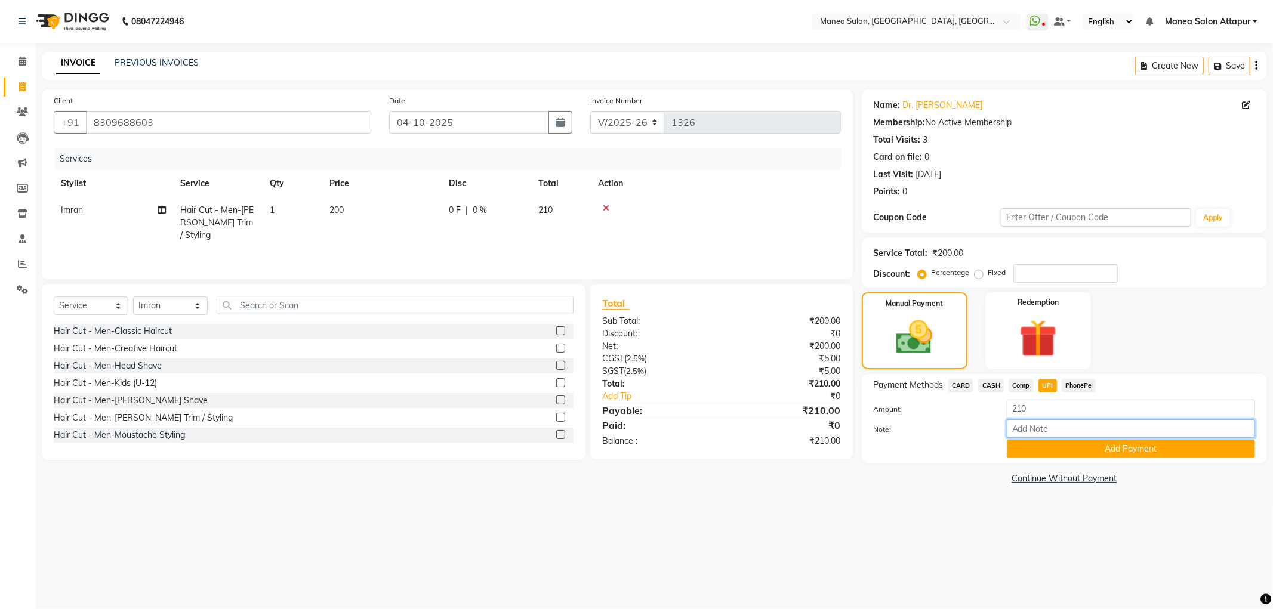
click at [1088, 428] on input "Note:" at bounding box center [1131, 429] width 248 height 19
type input "Salon account"
click at [1112, 448] on button "Add Payment" at bounding box center [1131, 449] width 248 height 19
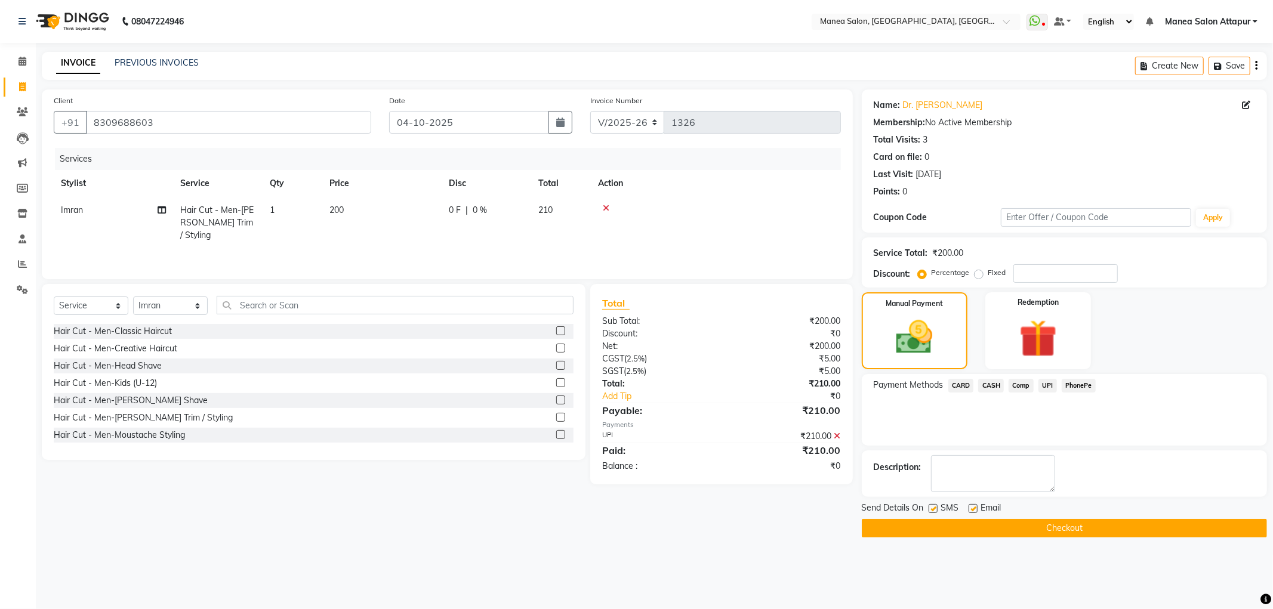
click at [1097, 528] on button "Checkout" at bounding box center [1064, 528] width 405 height 19
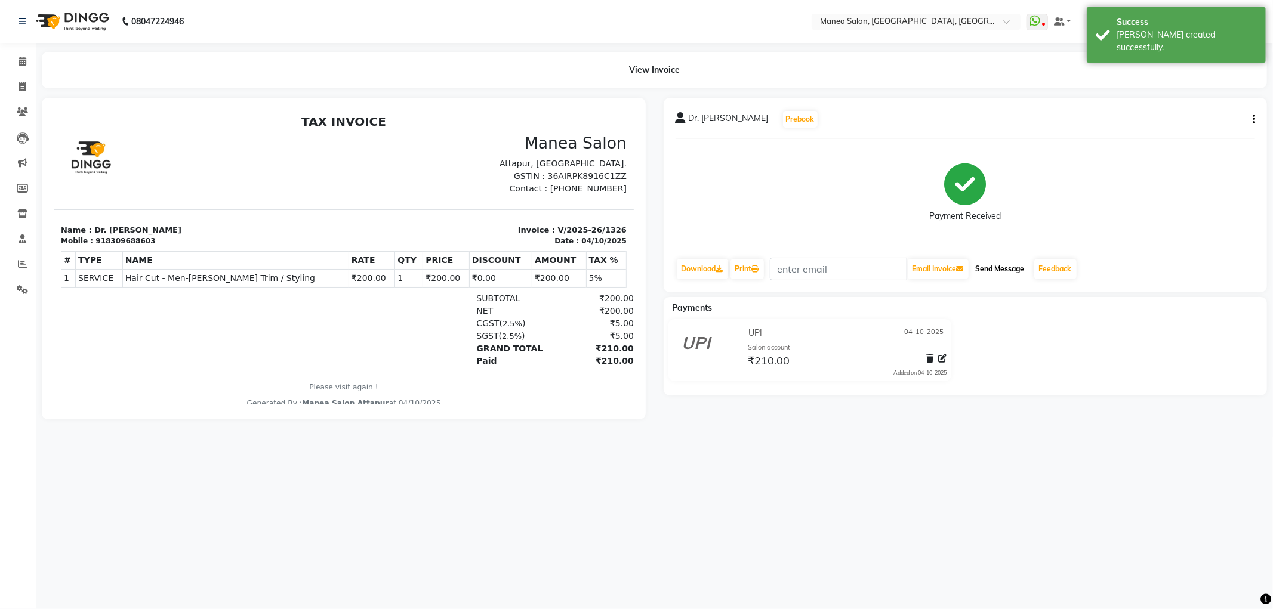
click at [1009, 266] on button "Send Message" at bounding box center [1000, 269] width 58 height 20
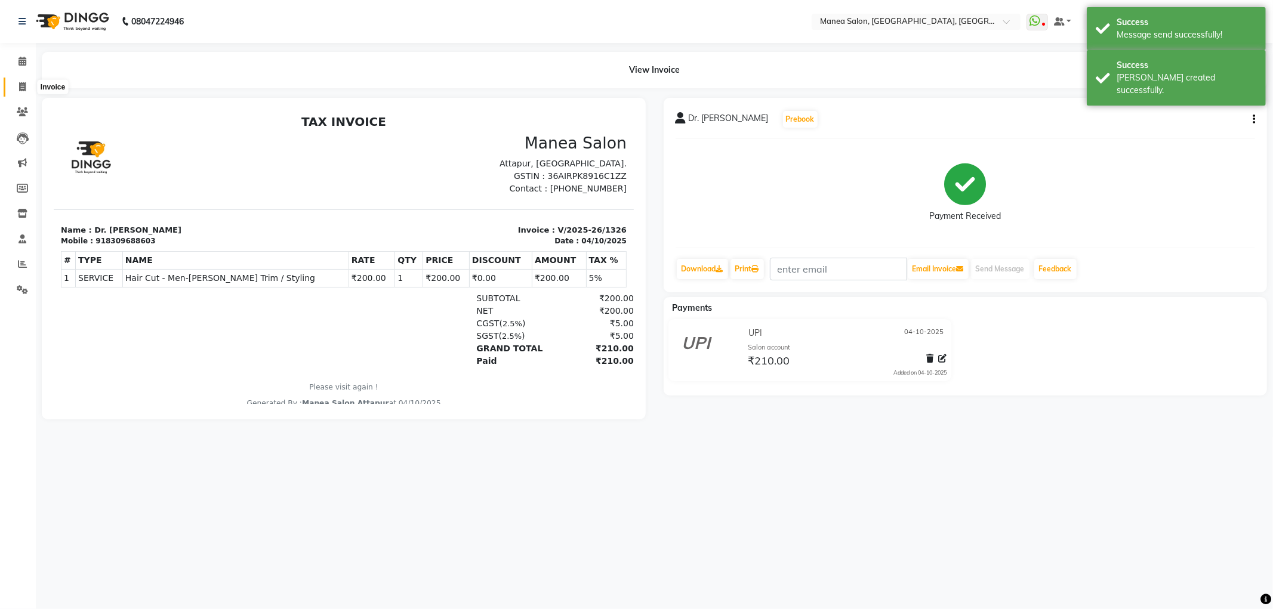
click at [19, 85] on icon at bounding box center [22, 86] width 7 height 9
select select "service"
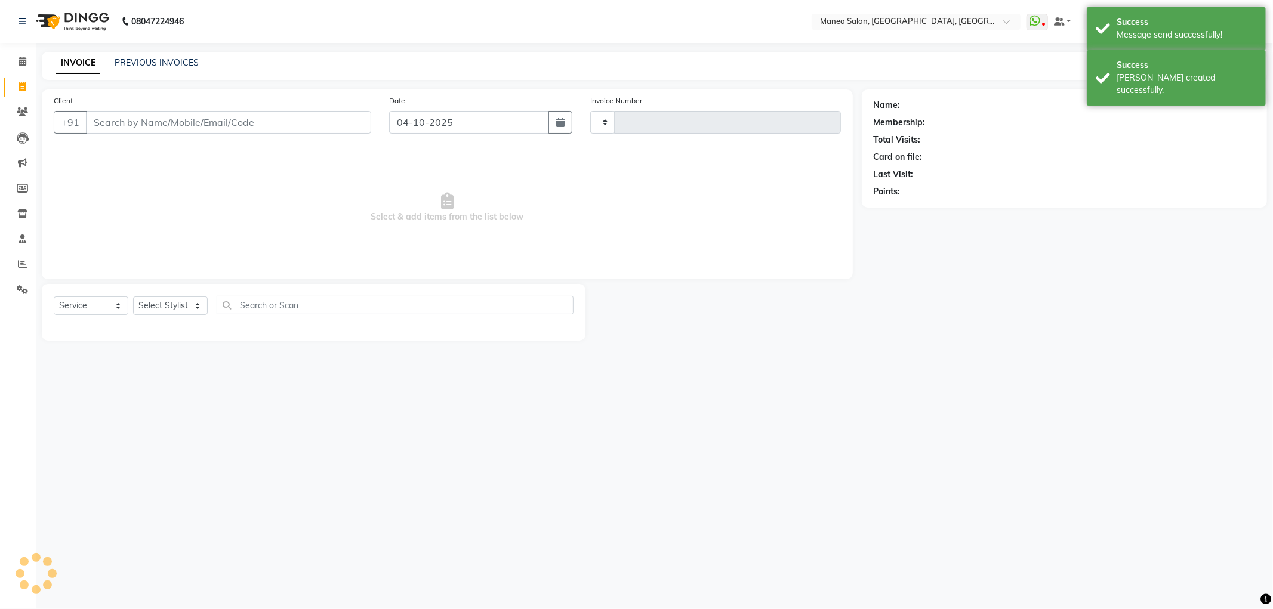
type input "1327"
select select "6587"
select select "membership"
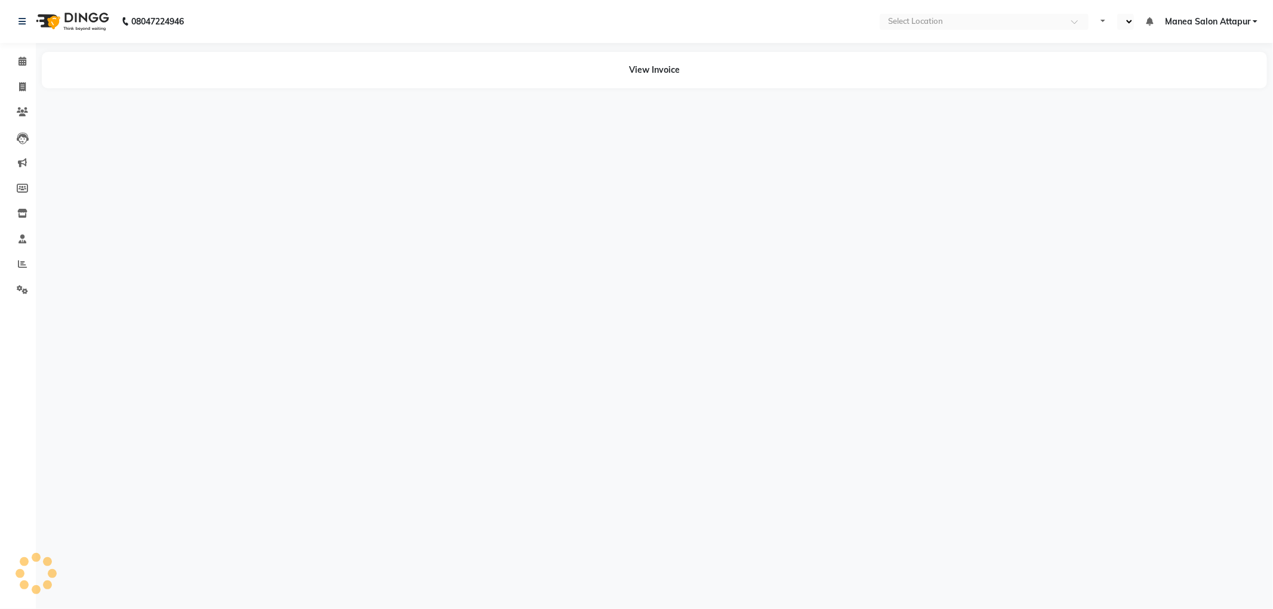
select select "en"
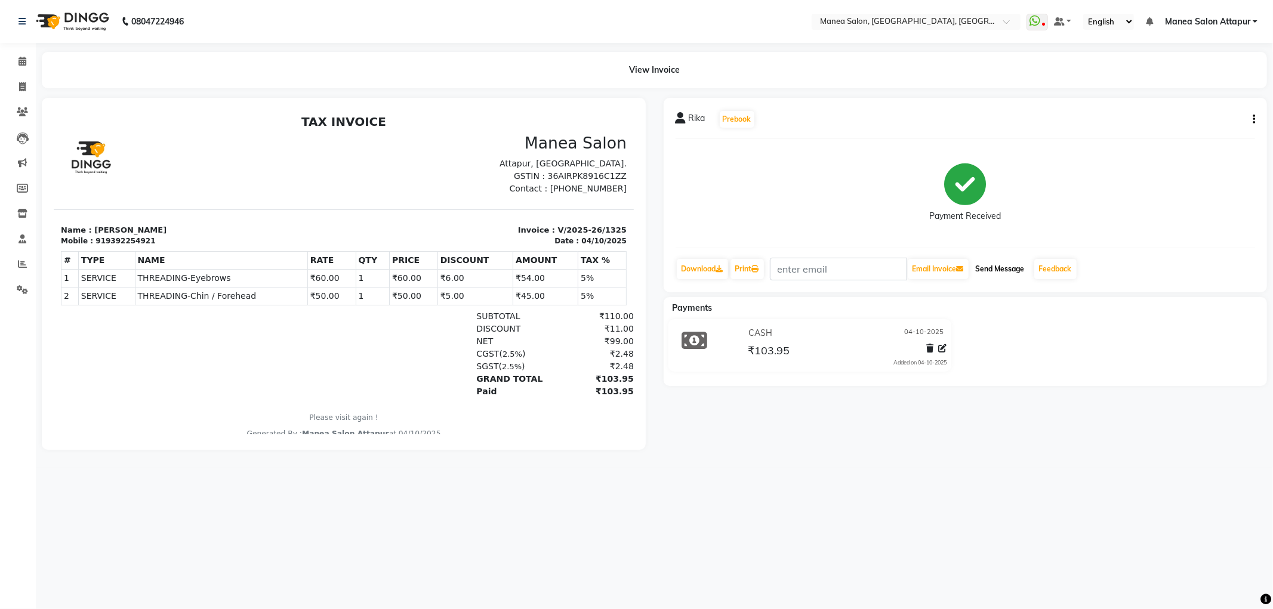
click at [1009, 270] on button "Send Message" at bounding box center [1000, 269] width 58 height 20
